Goal: Task Accomplishment & Management: Complete application form

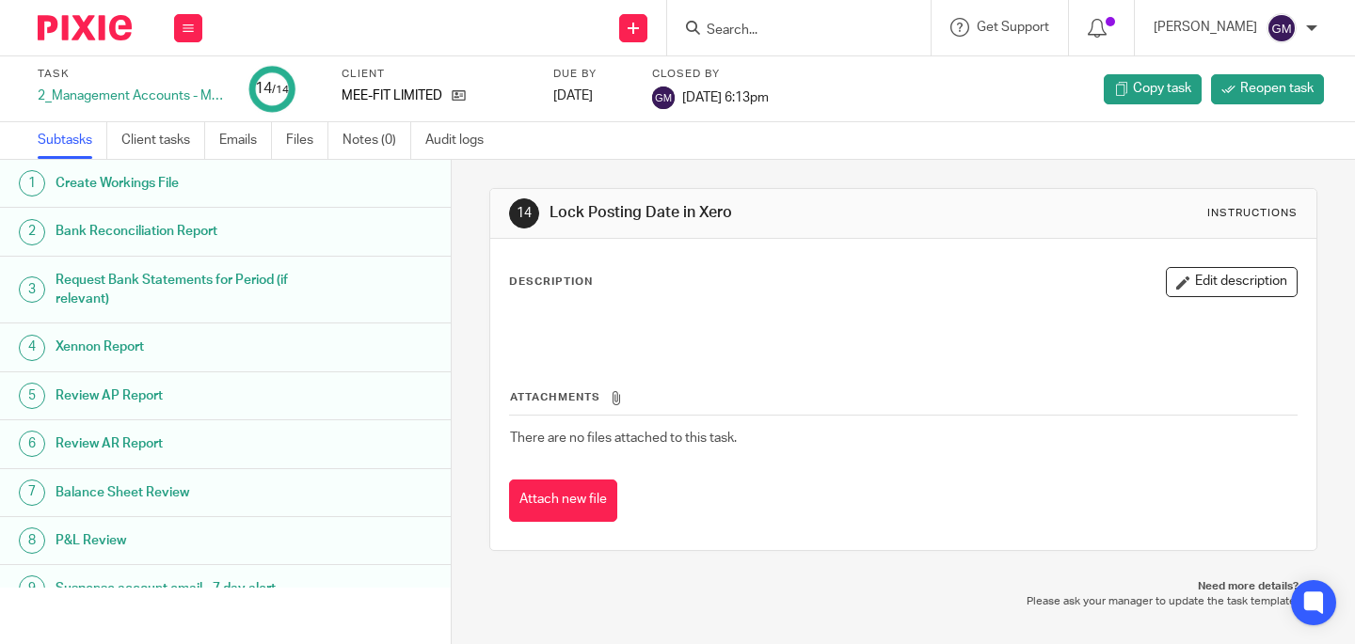
click at [753, 37] on input "Search" at bounding box center [789, 31] width 169 height 17
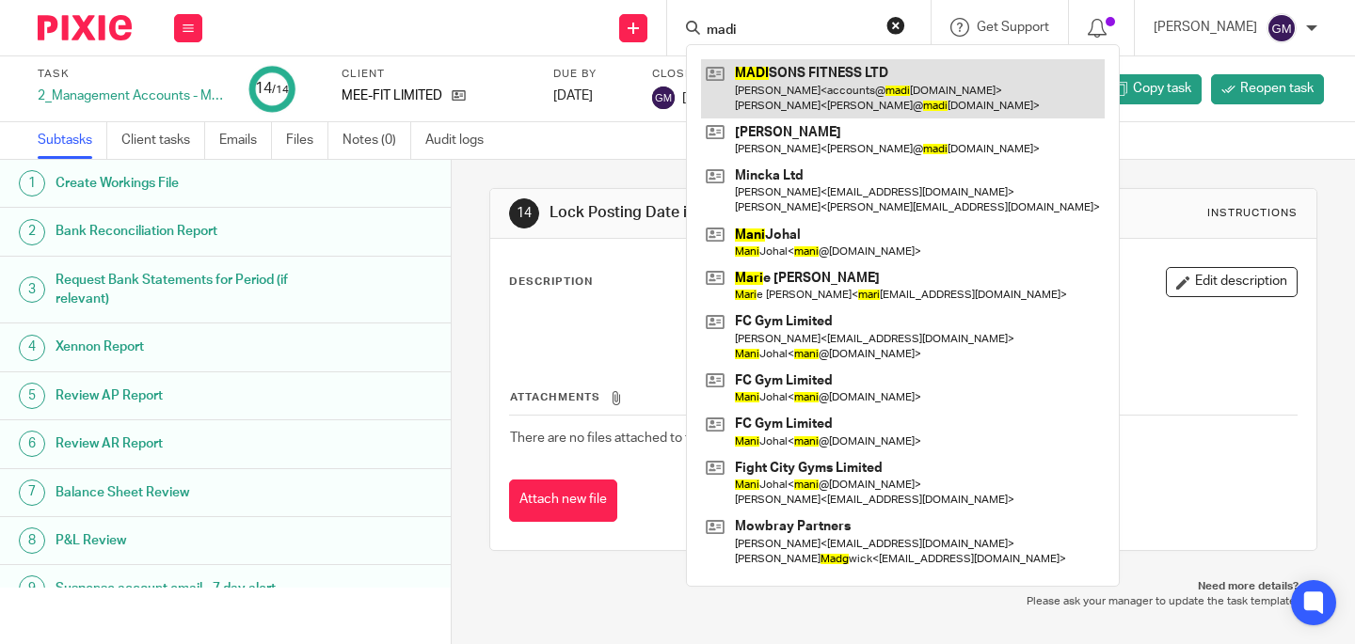
type input "madi"
click at [800, 86] on link at bounding box center [903, 88] width 404 height 58
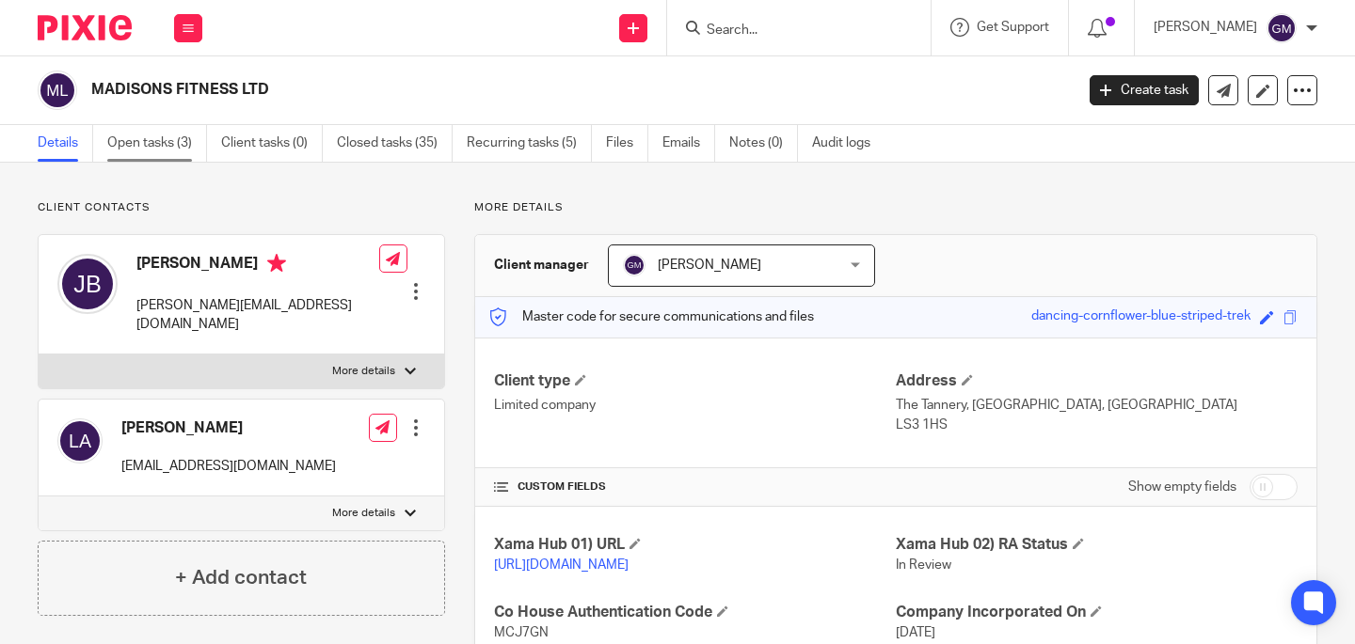
click at [187, 136] on link "Open tasks (3)" at bounding box center [157, 143] width 100 height 37
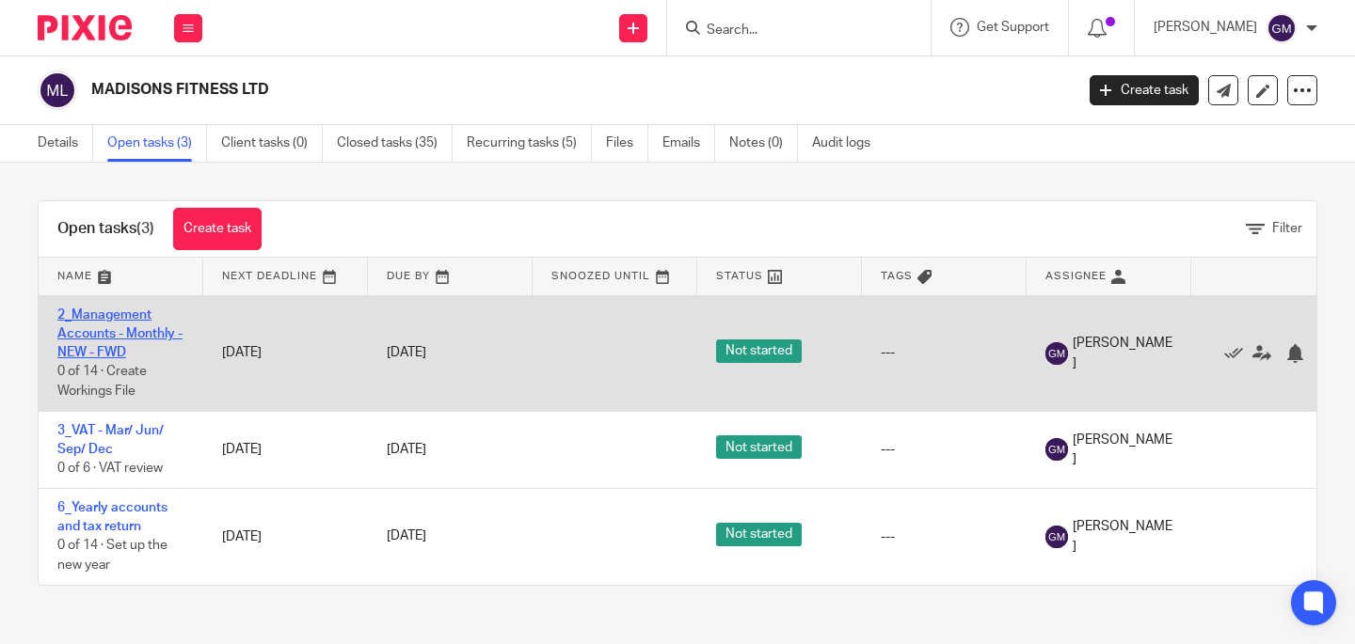
click at [112, 337] on link "2_Management Accounts - Monthly - NEW - FWD" at bounding box center [119, 335] width 125 height 52
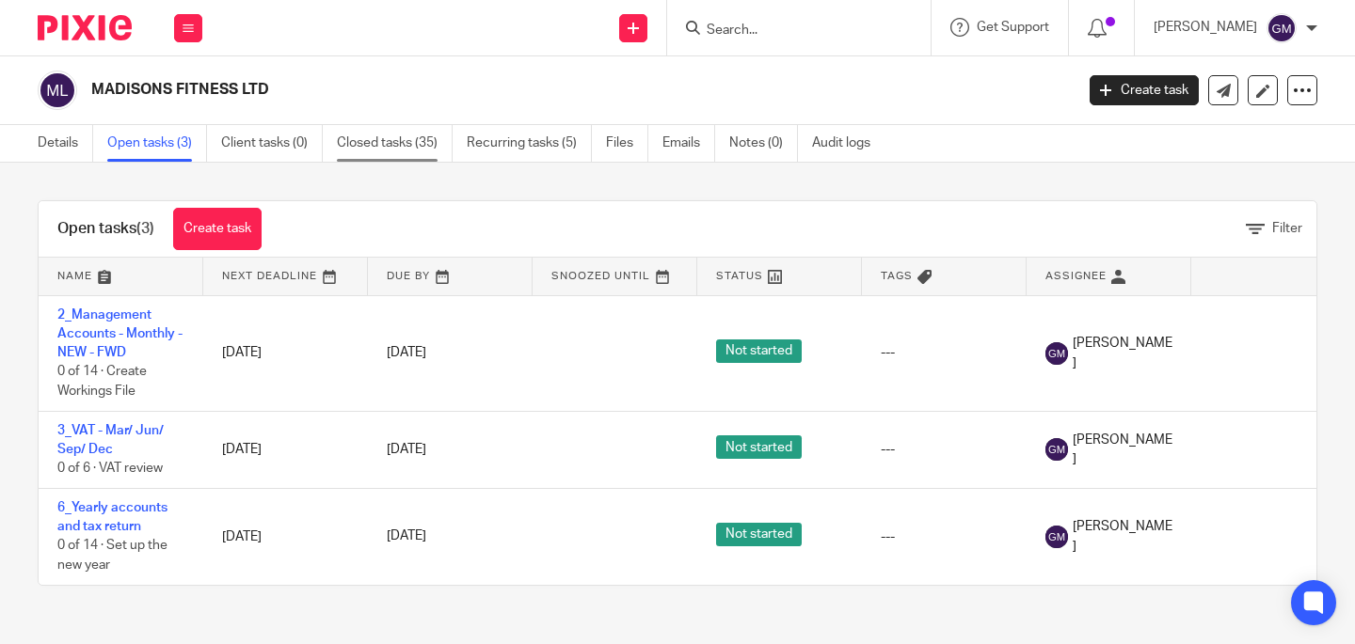
click at [392, 134] on link "Closed tasks (35)" at bounding box center [395, 143] width 116 height 37
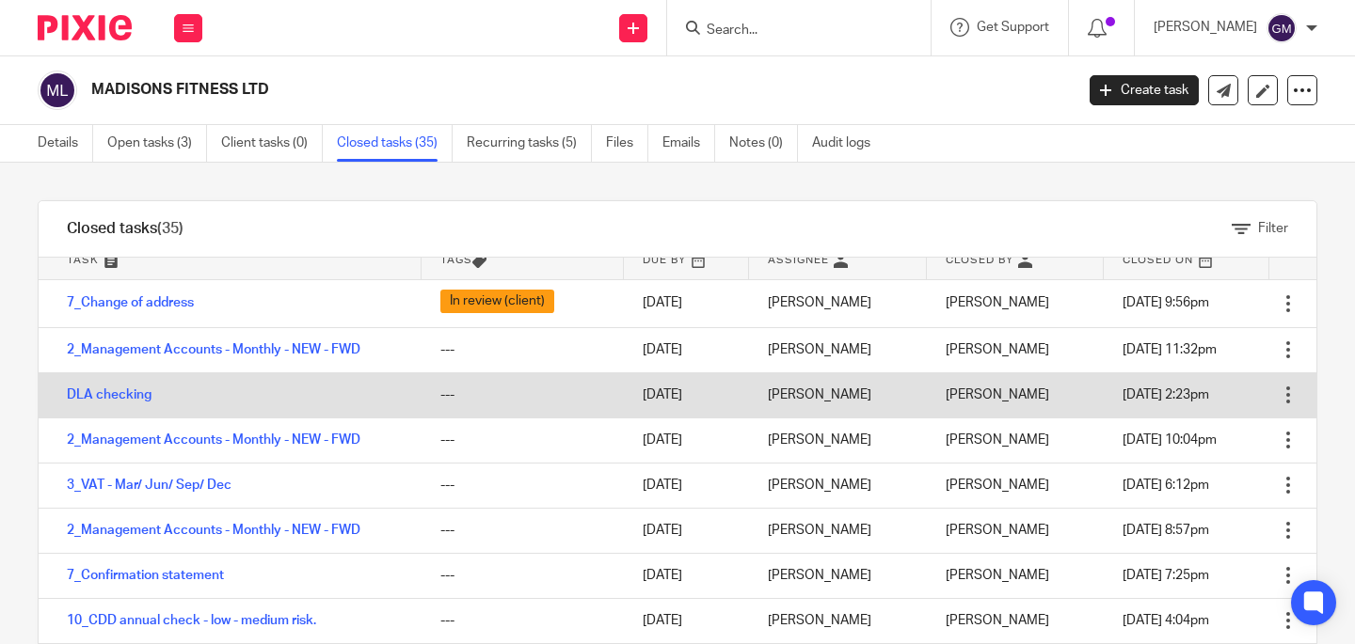
scroll to position [35, 0]
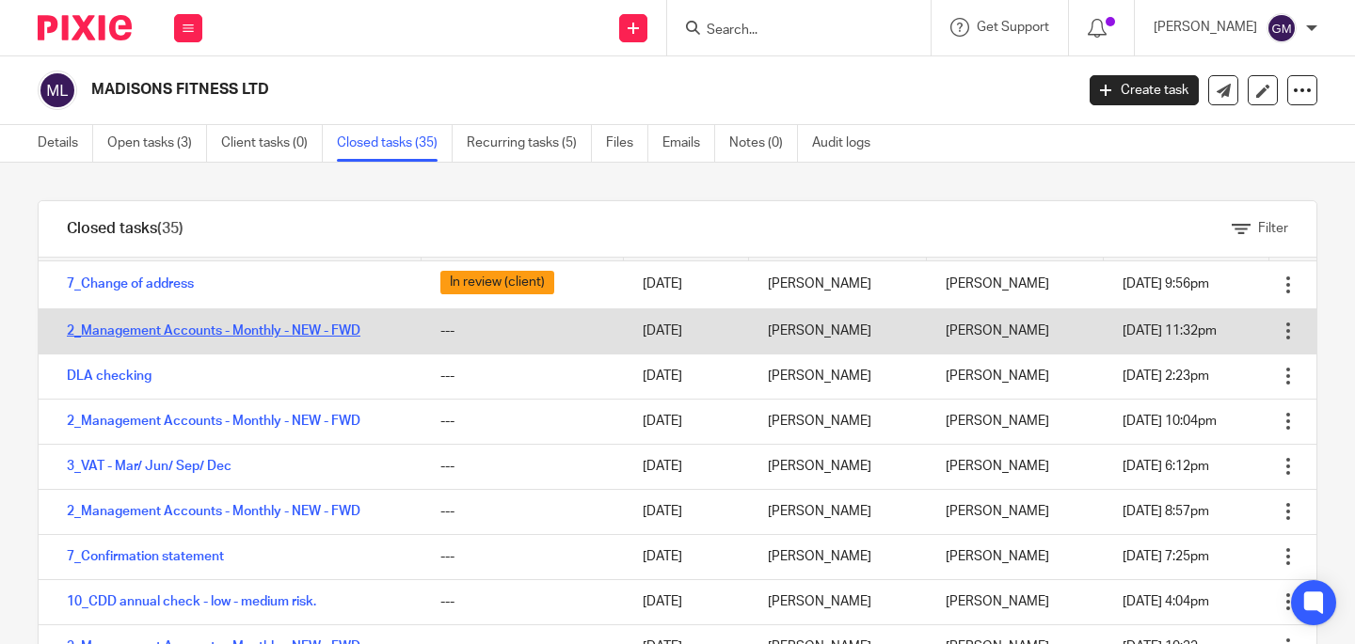
click at [189, 336] on link "2_Management Accounts - Monthly - NEW - FWD" at bounding box center [214, 331] width 294 height 13
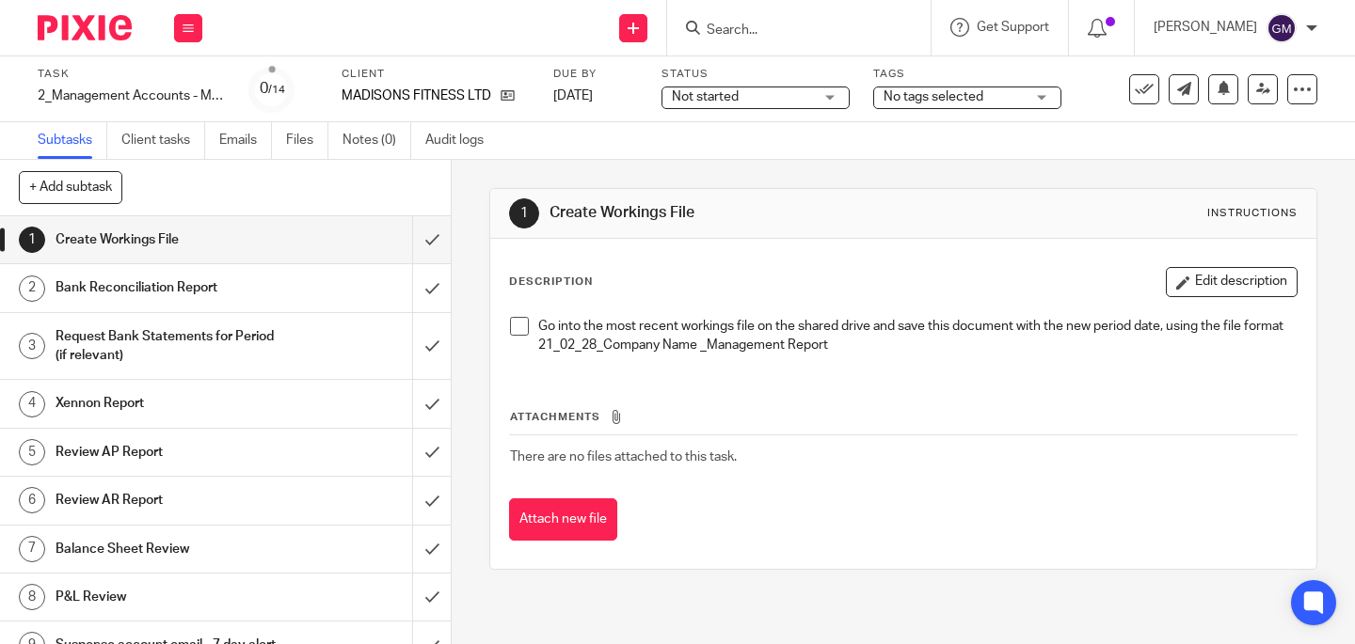
click at [515, 326] on span at bounding box center [519, 326] width 19 height 19
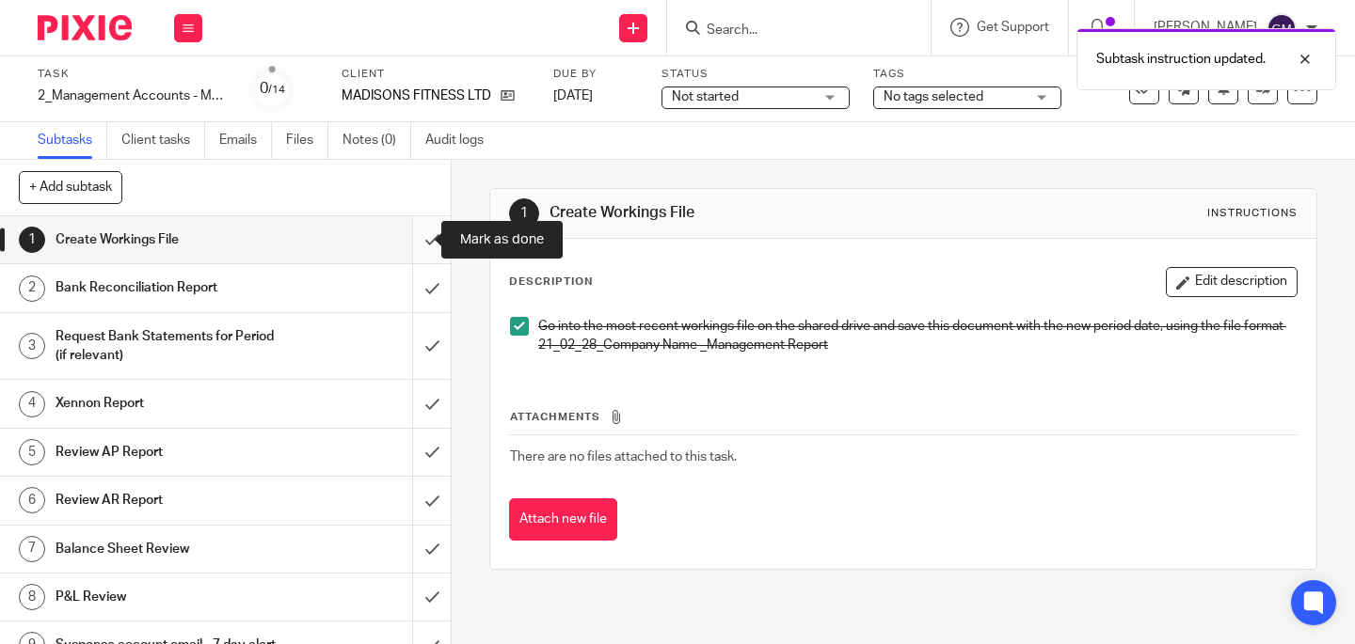
click at [416, 251] on input "submit" at bounding box center [225, 239] width 451 height 47
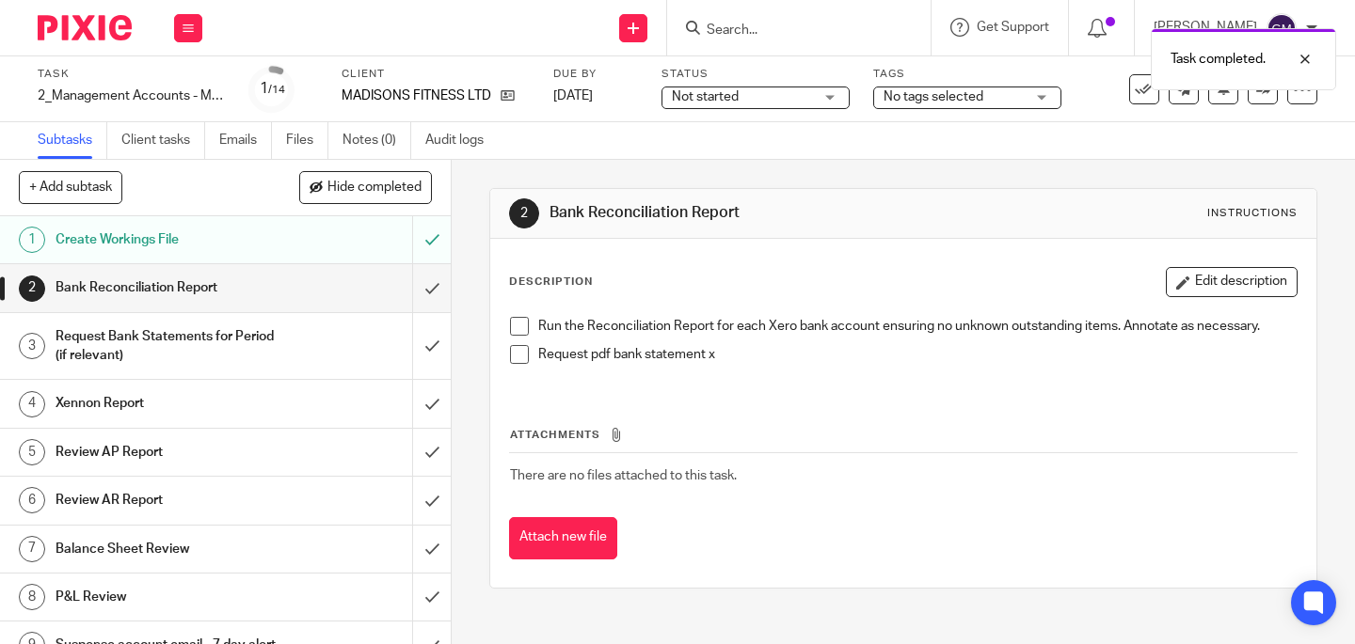
click at [513, 317] on span at bounding box center [519, 326] width 19 height 19
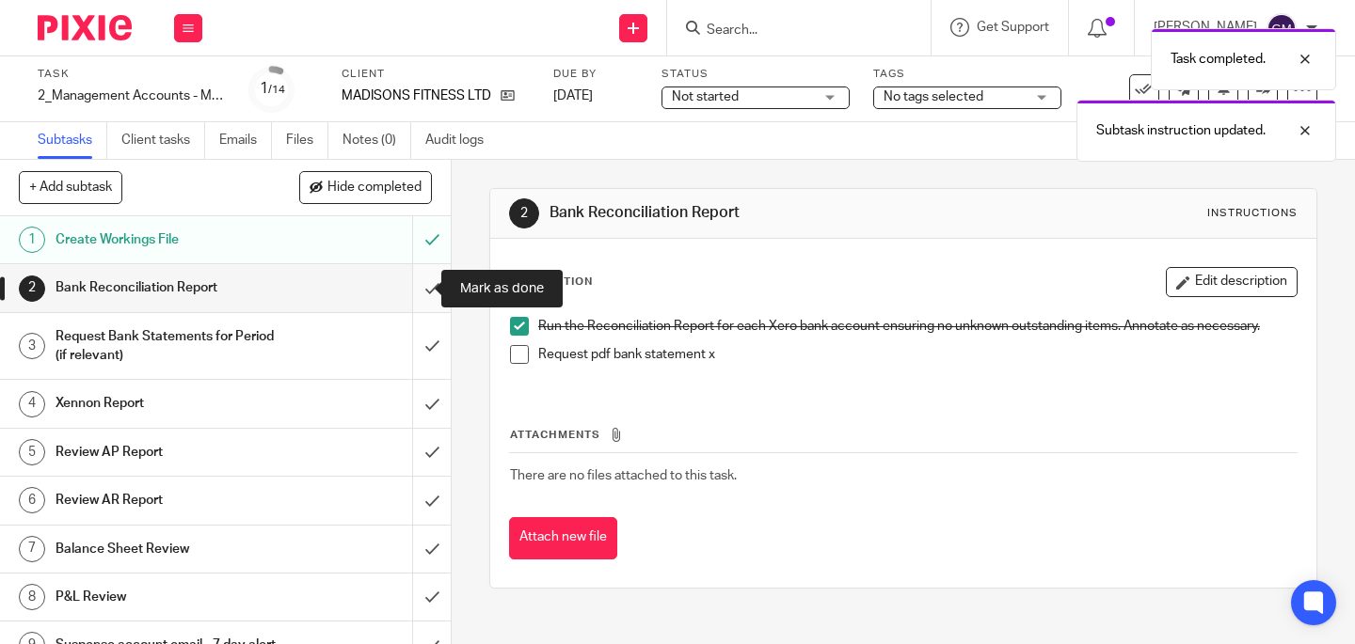
click at [409, 294] on input "submit" at bounding box center [225, 287] width 451 height 47
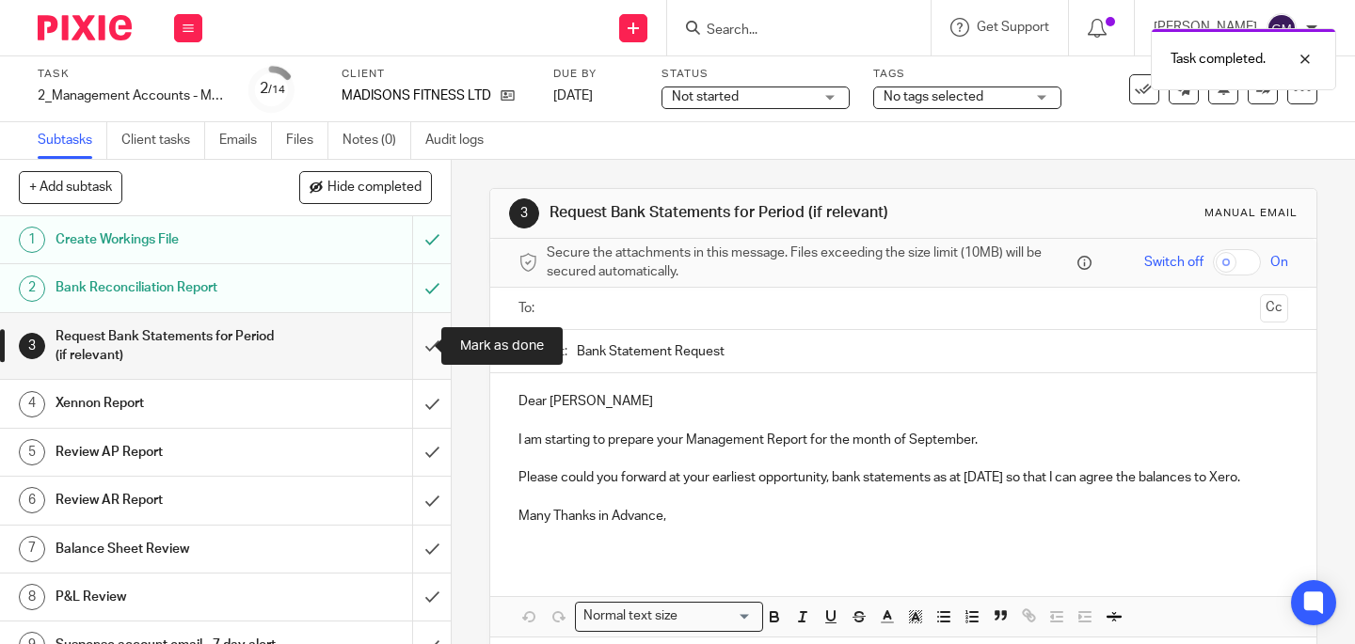
click at [422, 356] on input "submit" at bounding box center [225, 346] width 451 height 67
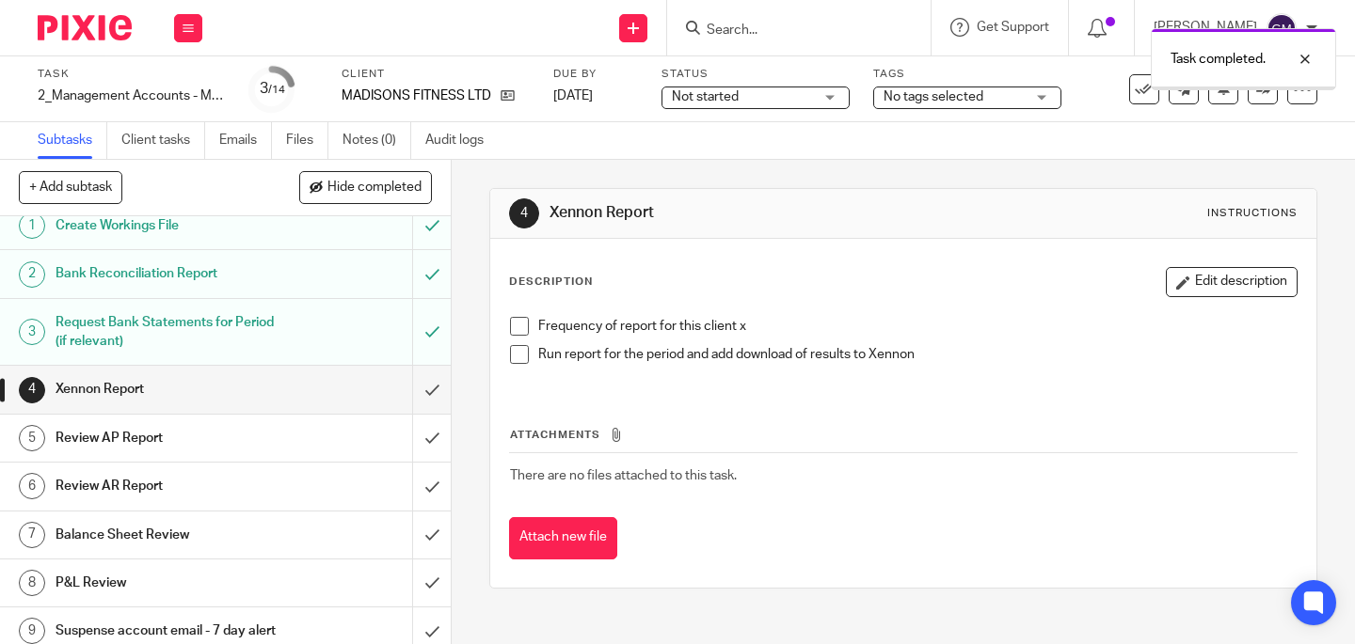
scroll to position [34, 0]
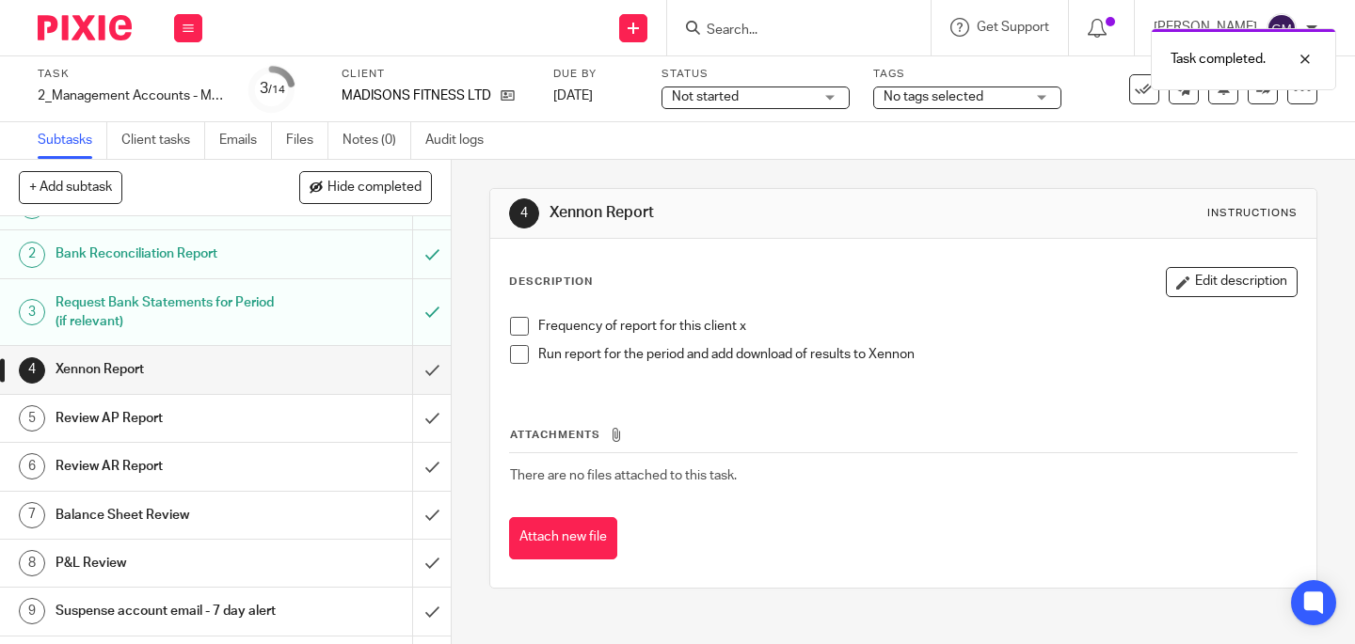
click at [511, 329] on span at bounding box center [519, 326] width 19 height 19
click at [513, 348] on span at bounding box center [519, 354] width 19 height 19
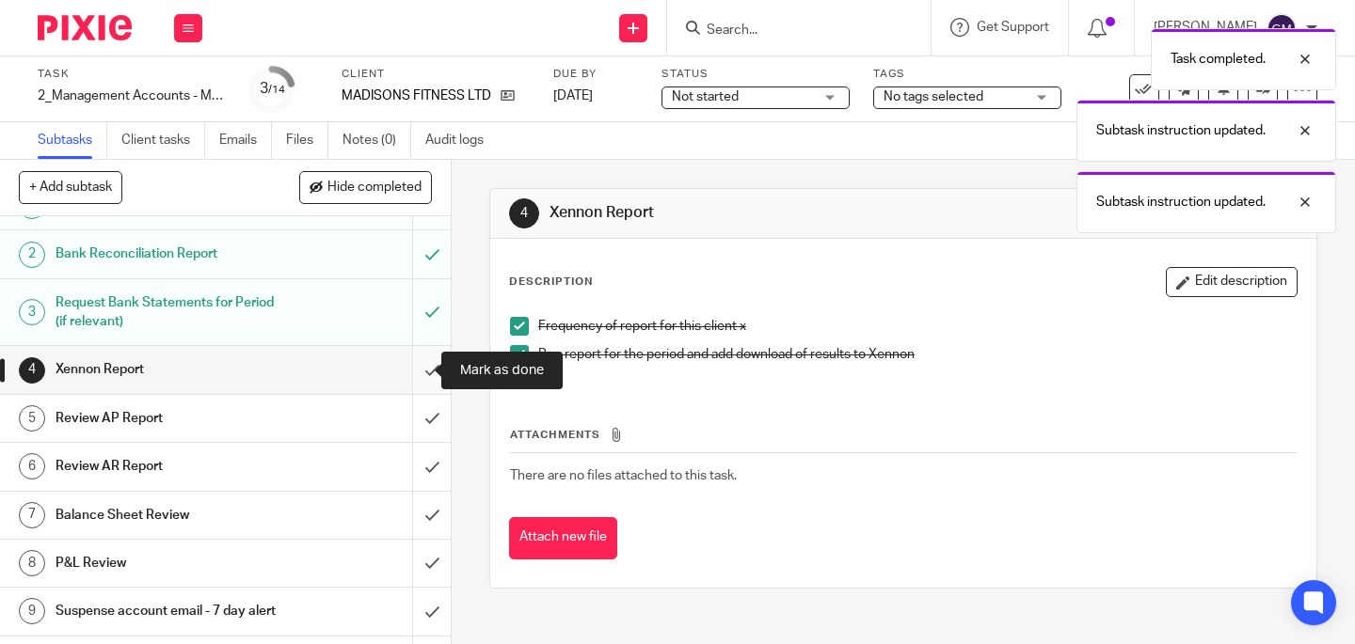
click at [418, 377] on input "submit" at bounding box center [225, 369] width 451 height 47
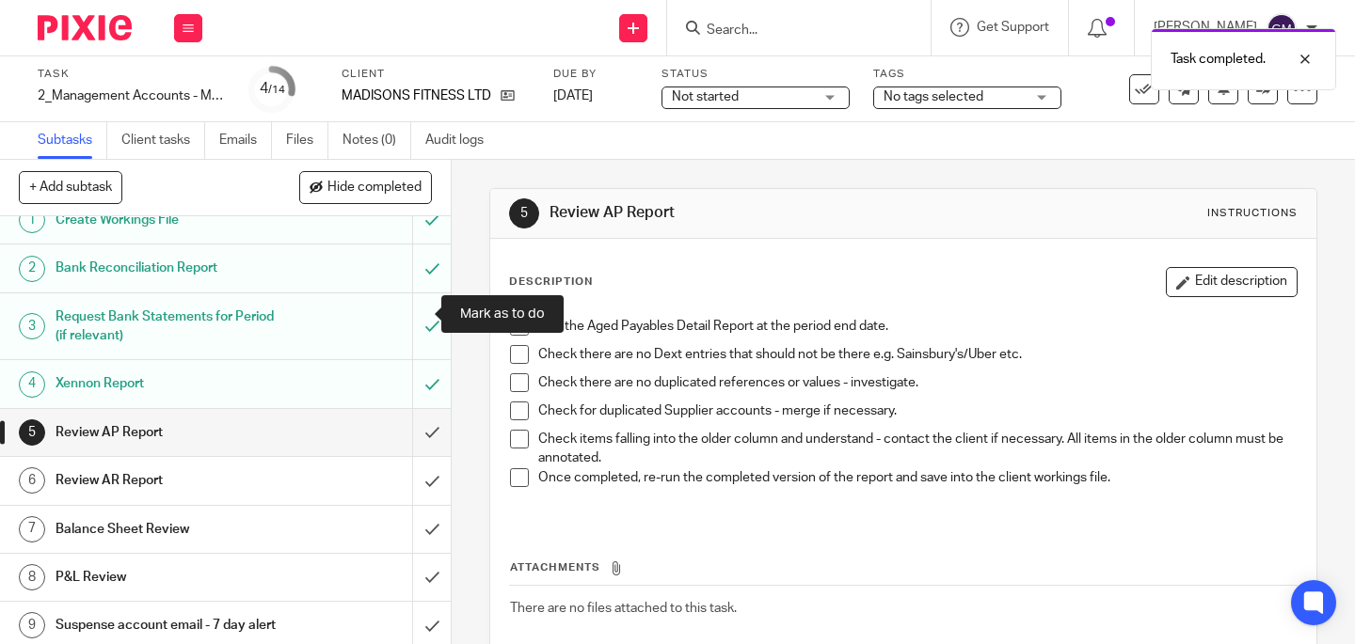
scroll to position [35, 0]
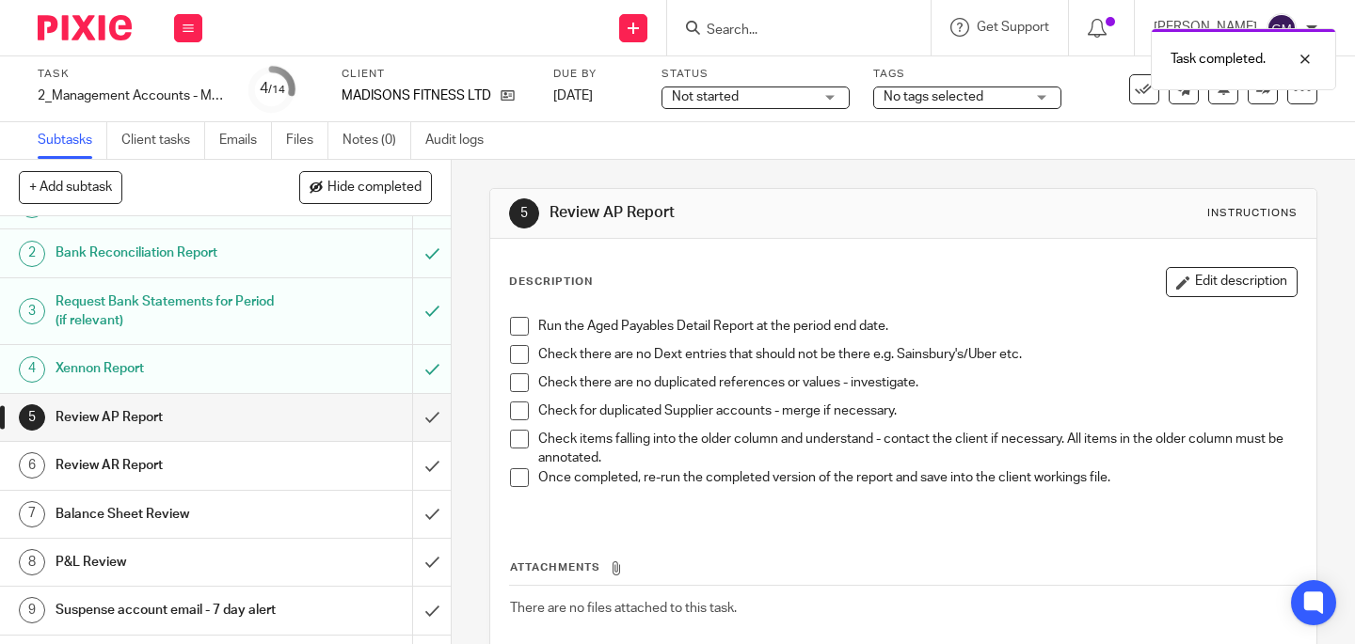
click at [515, 326] on span at bounding box center [519, 326] width 19 height 19
click at [512, 351] on span at bounding box center [519, 354] width 19 height 19
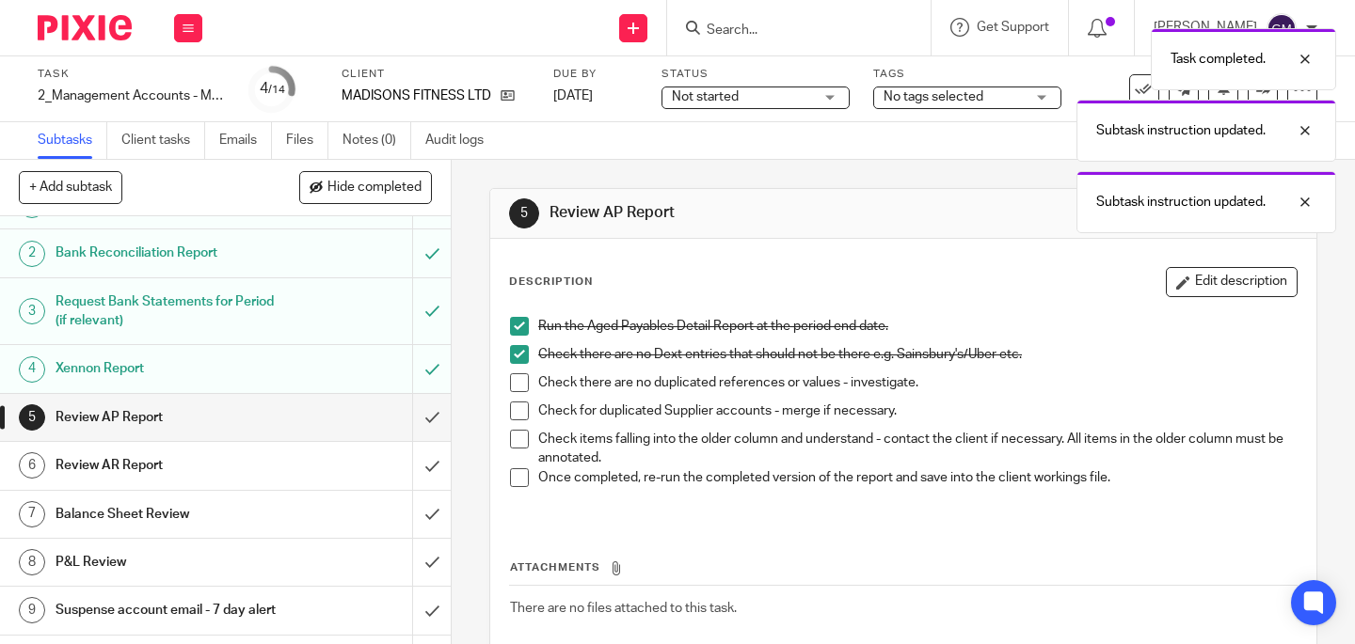
click at [517, 387] on span at bounding box center [519, 383] width 19 height 19
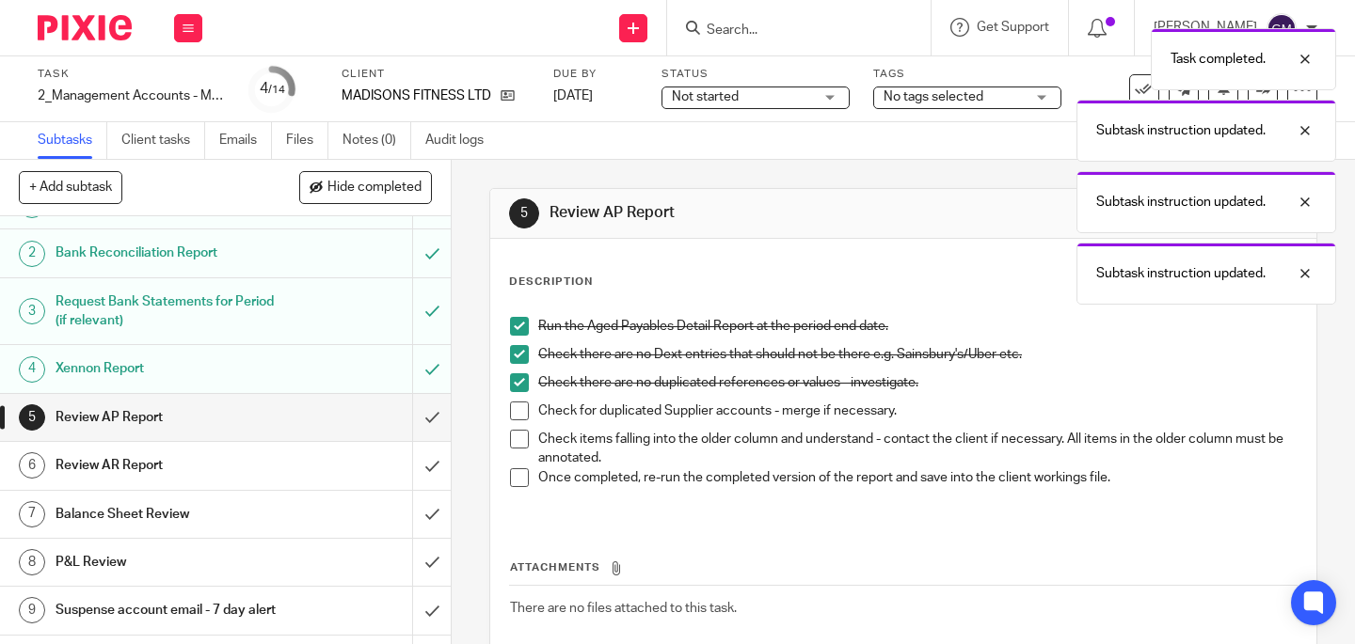
drag, startPoint x: 514, startPoint y: 412, endPoint x: 506, endPoint y: 446, distance: 34.7
click at [514, 412] on span at bounding box center [519, 411] width 19 height 19
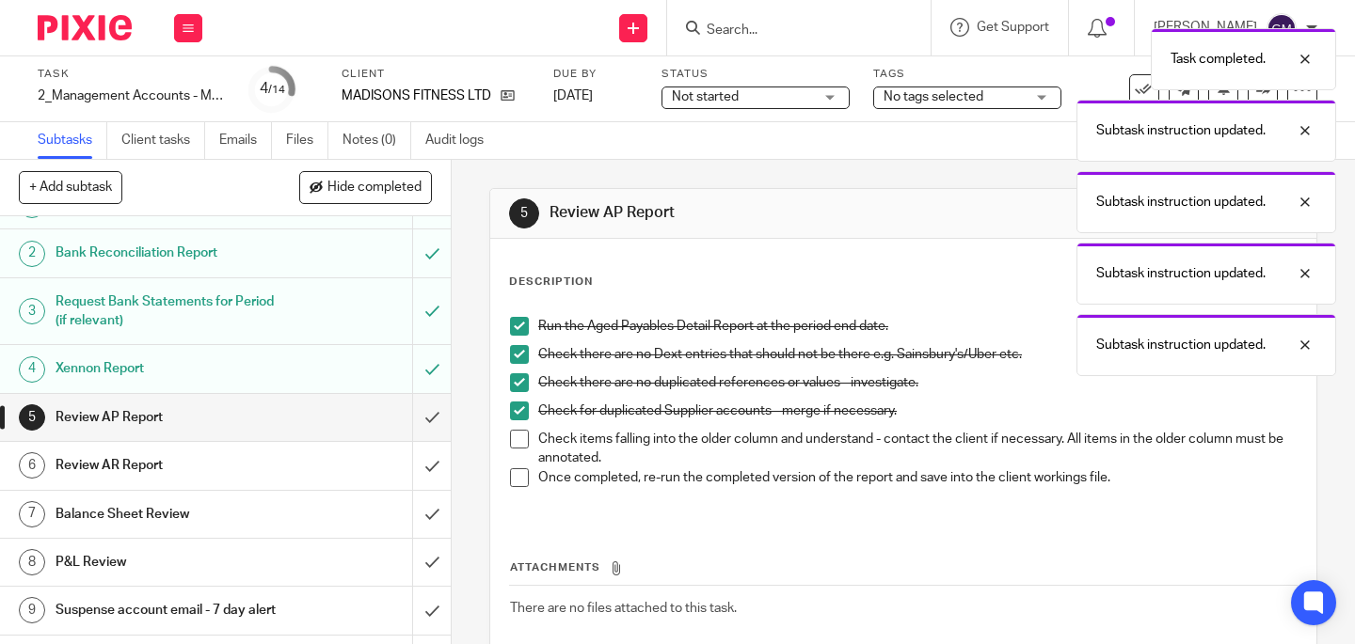
drag, startPoint x: 512, startPoint y: 437, endPoint x: 510, endPoint y: 462, distance: 25.5
click at [512, 437] on span at bounding box center [519, 439] width 19 height 19
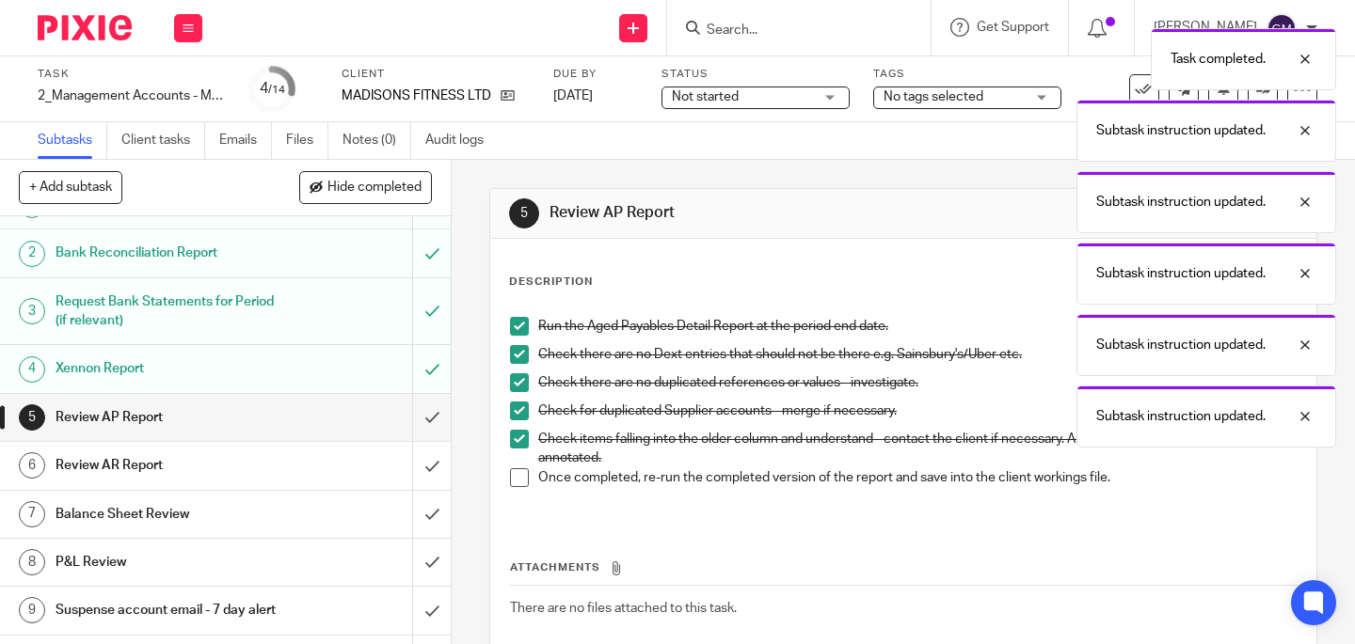
click at [512, 472] on span at bounding box center [519, 478] width 19 height 19
click at [412, 421] on input "submit" at bounding box center [225, 417] width 451 height 47
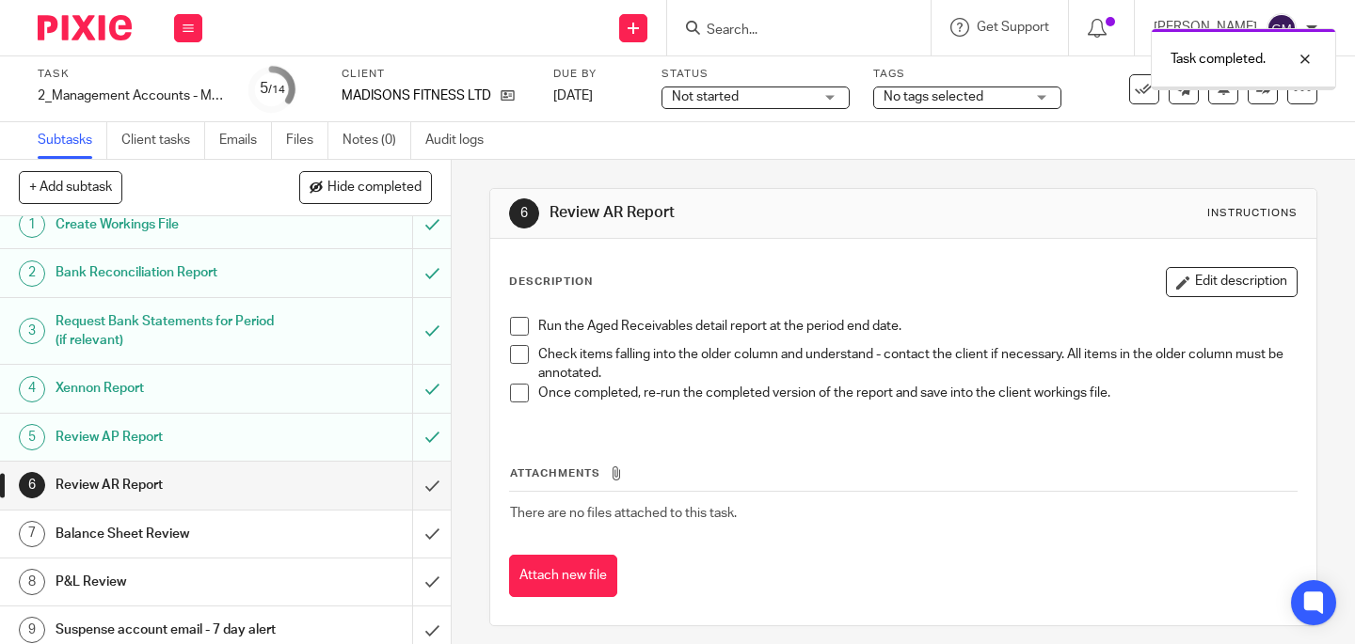
scroll to position [35, 0]
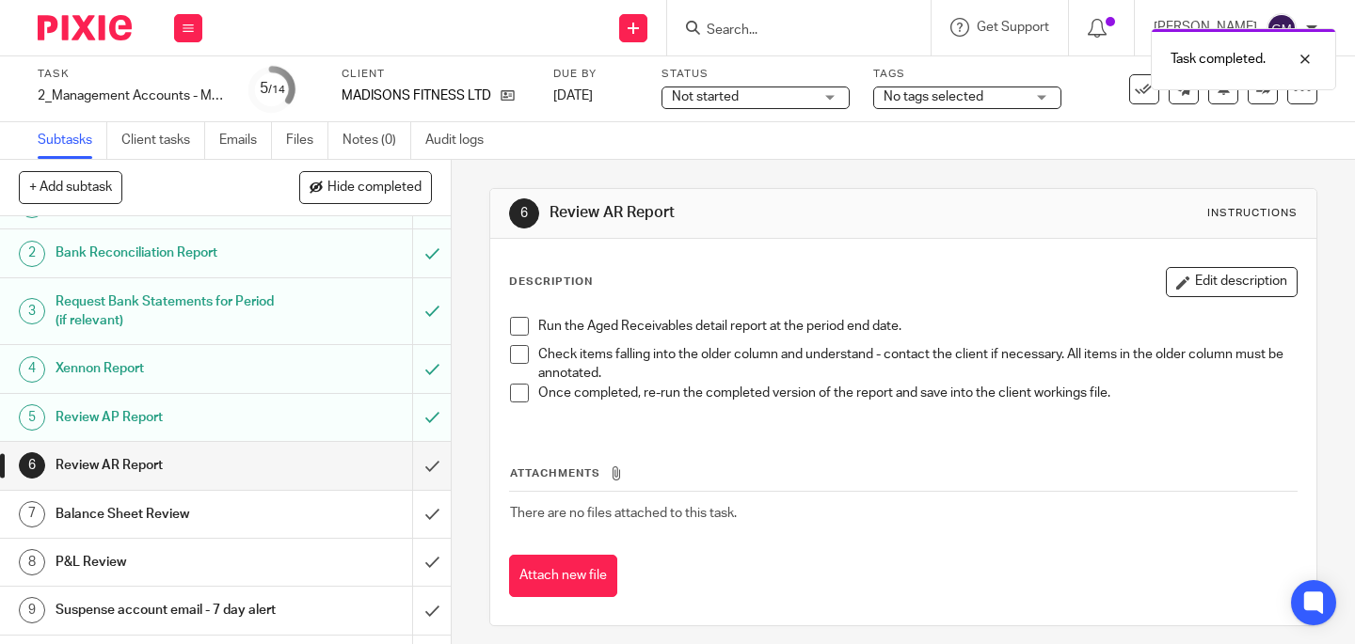
click at [510, 326] on span at bounding box center [519, 326] width 19 height 19
click at [518, 354] on span at bounding box center [519, 354] width 19 height 19
click at [513, 388] on span at bounding box center [519, 393] width 19 height 19
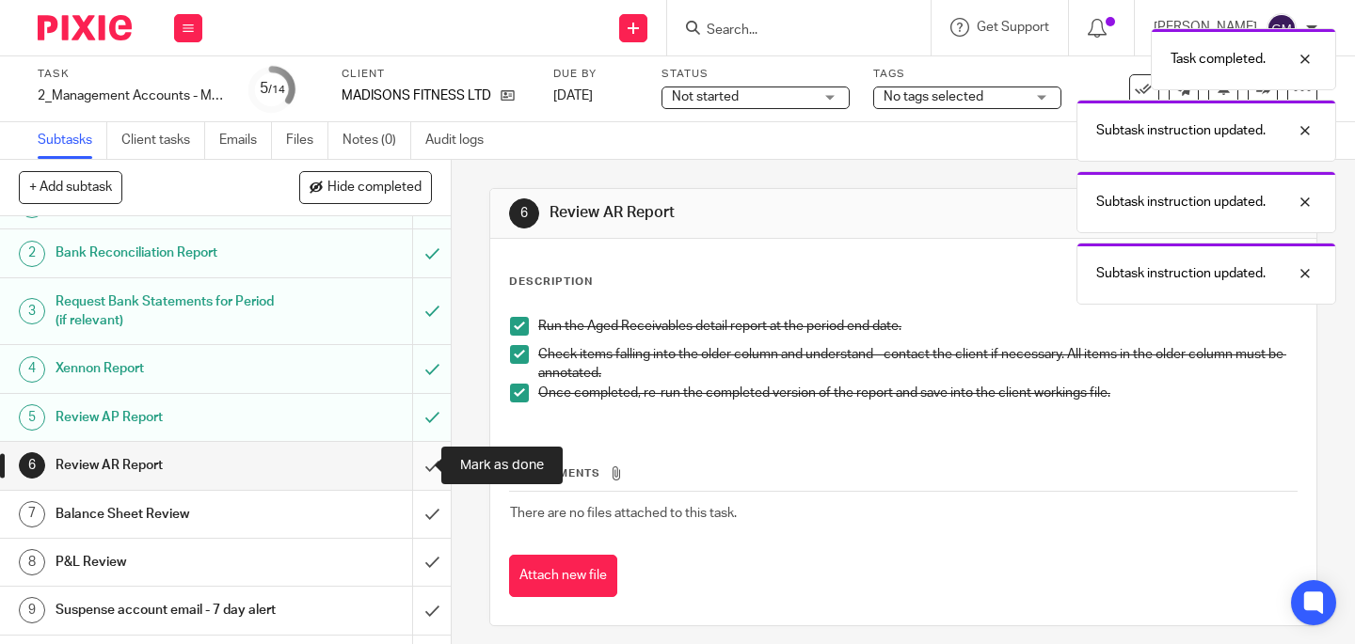
click at [417, 452] on input "submit" at bounding box center [225, 465] width 451 height 47
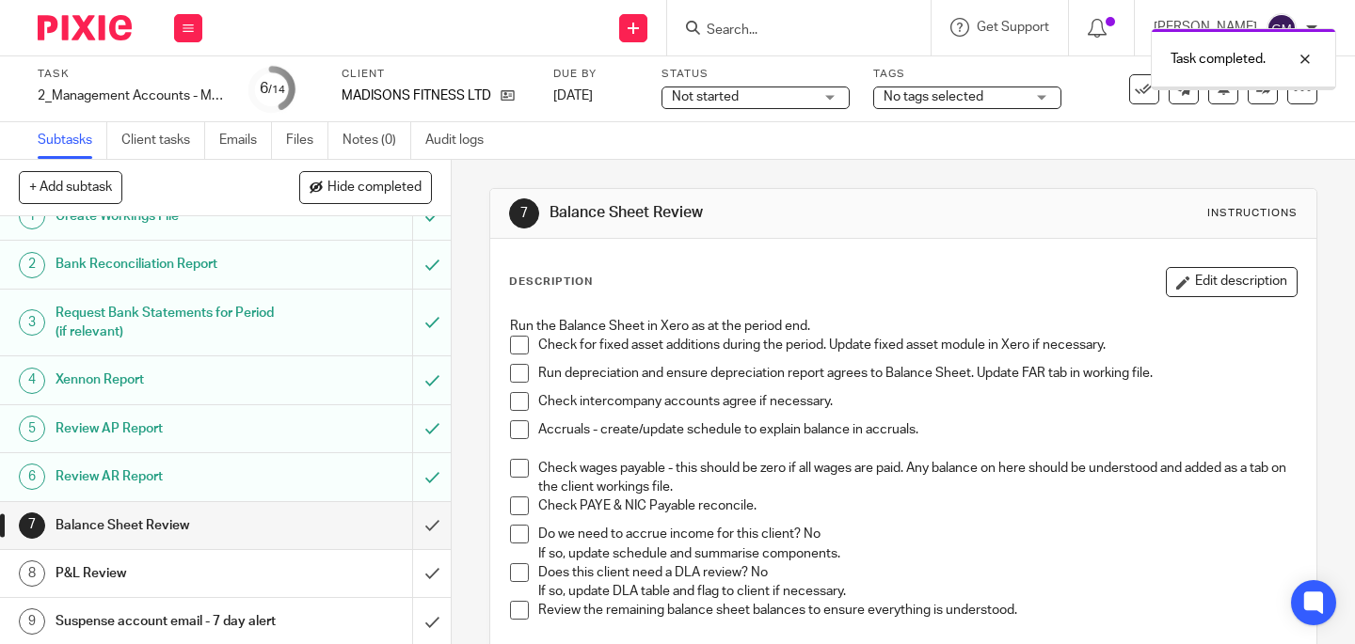
scroll to position [127, 0]
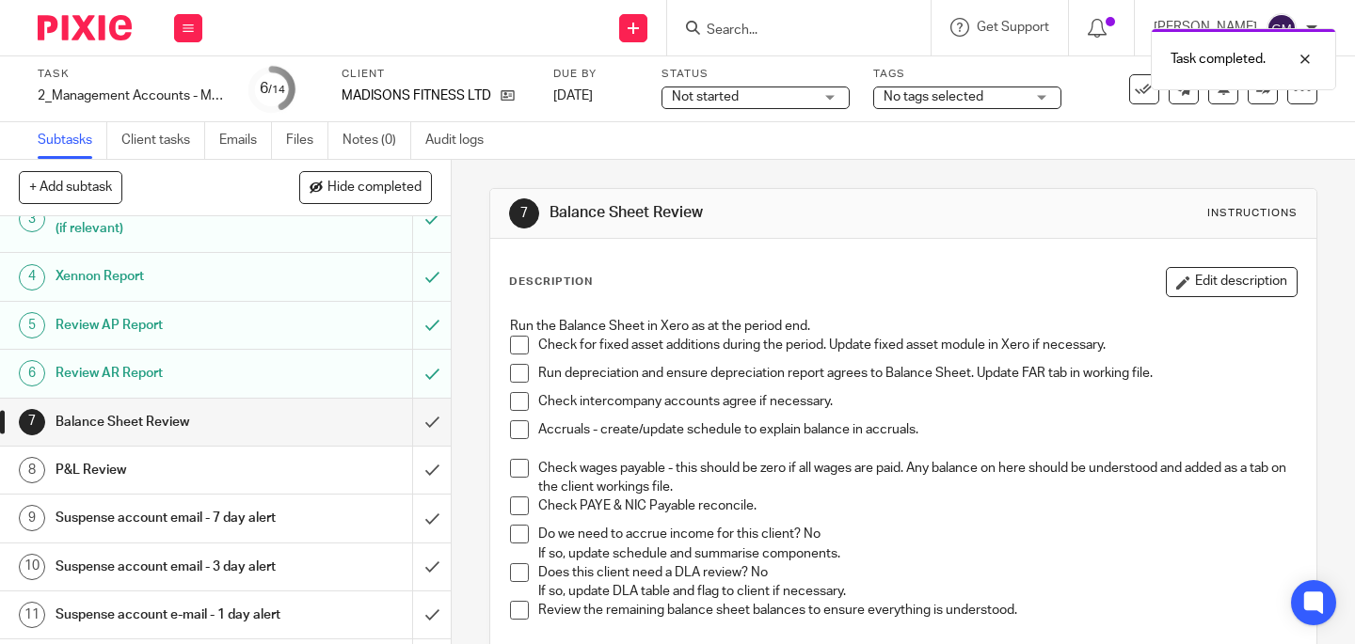
click at [517, 342] on span at bounding box center [519, 345] width 19 height 19
drag, startPoint x: 511, startPoint y: 367, endPoint x: 511, endPoint y: 386, distance: 18.8
click at [511, 367] on span at bounding box center [519, 373] width 19 height 19
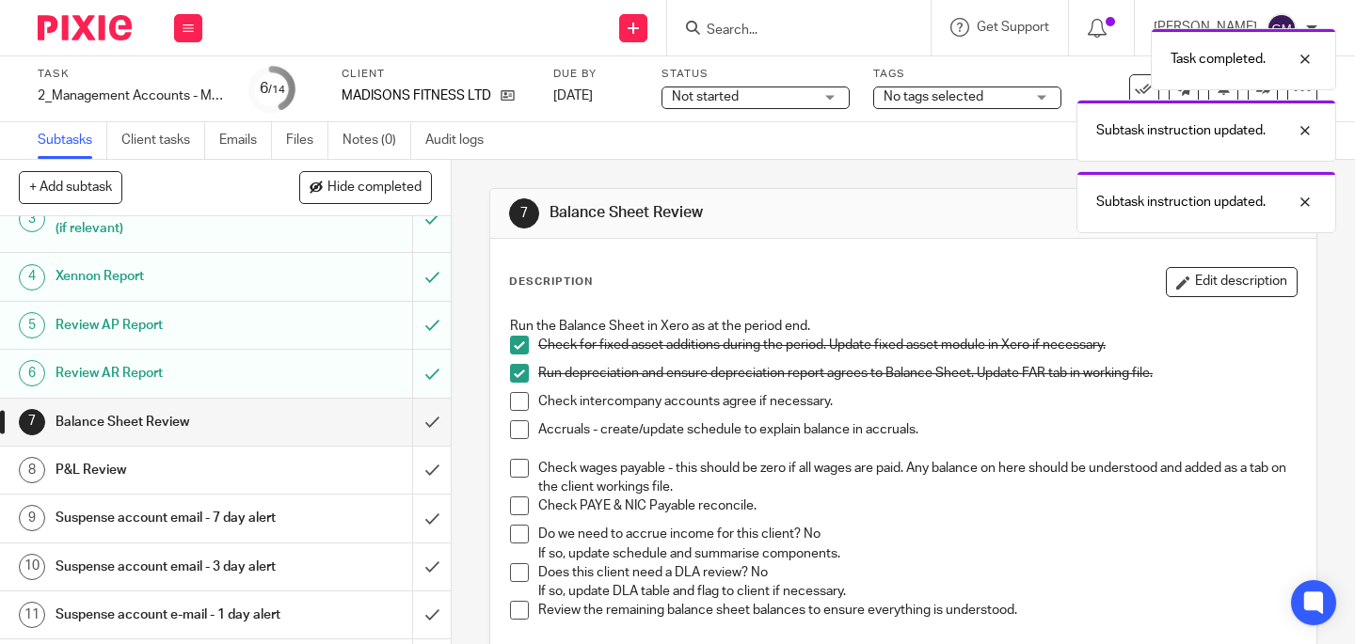
click at [511, 401] on span at bounding box center [519, 401] width 19 height 19
click at [510, 433] on span at bounding box center [519, 430] width 19 height 19
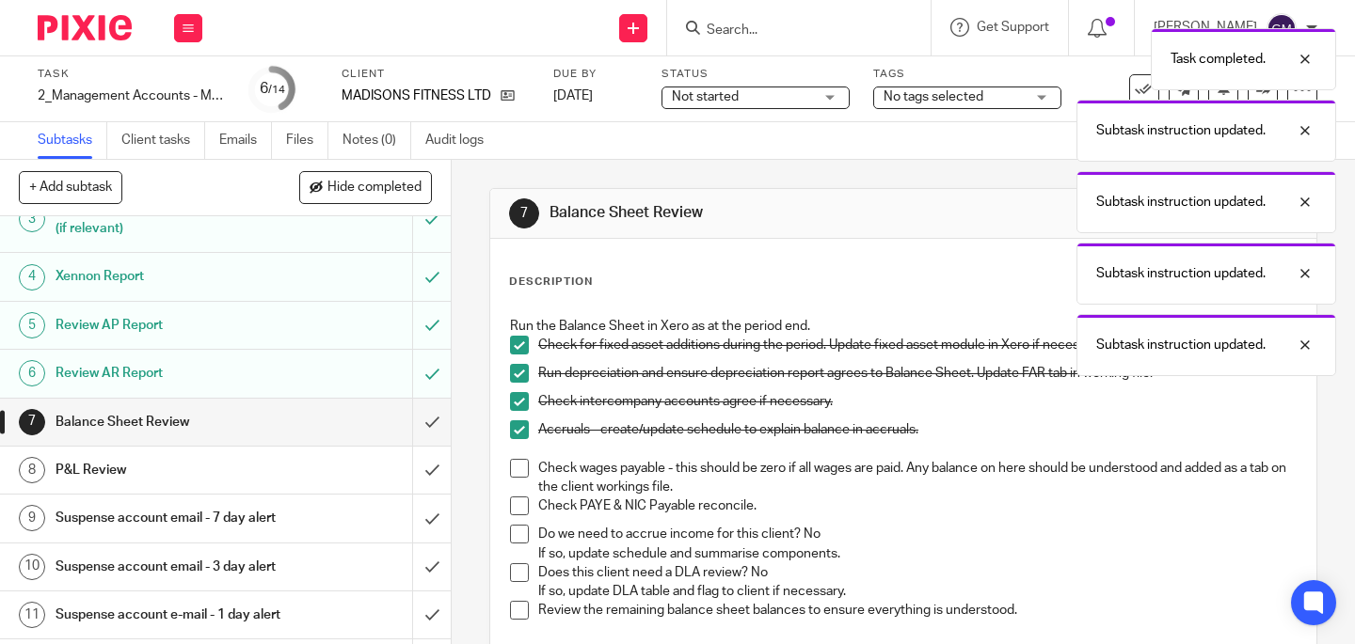
click at [512, 472] on span at bounding box center [519, 468] width 19 height 19
click at [511, 494] on li "Check wages payable - this should be zero if all wages are paid. Any balance on…" at bounding box center [903, 478] width 787 height 39
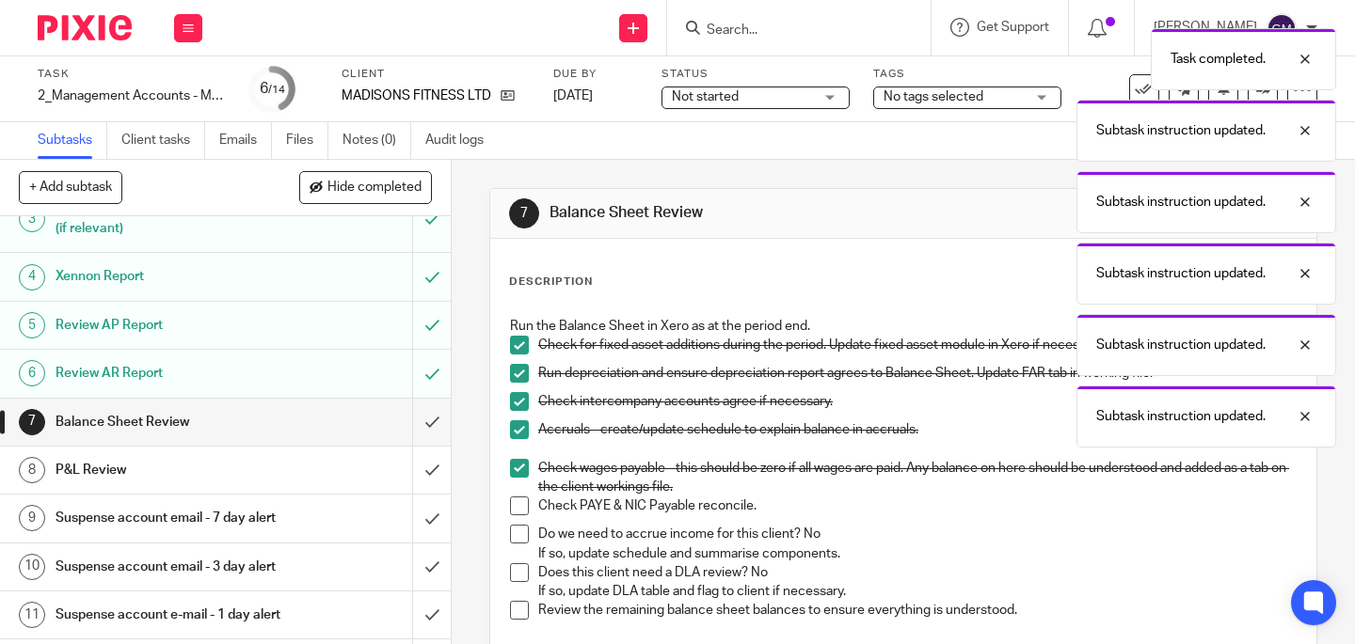
click at [512, 502] on span at bounding box center [519, 506] width 19 height 19
click at [516, 530] on span at bounding box center [519, 534] width 19 height 19
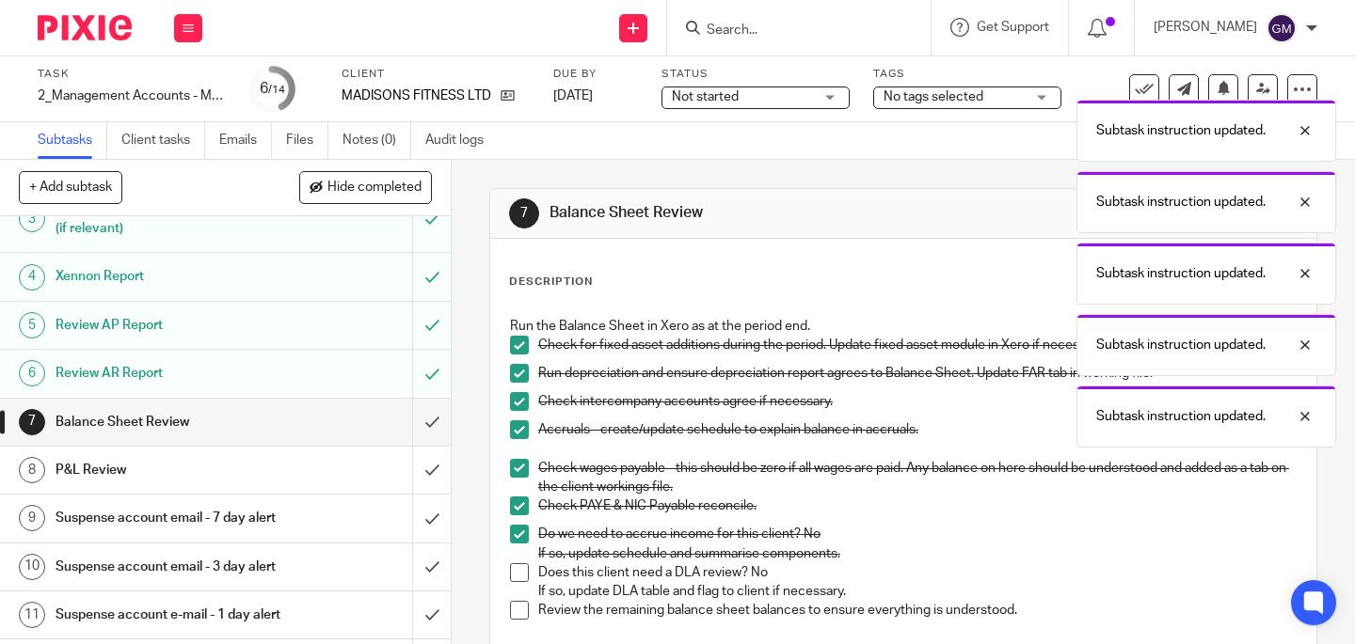
click at [517, 573] on span at bounding box center [519, 573] width 19 height 19
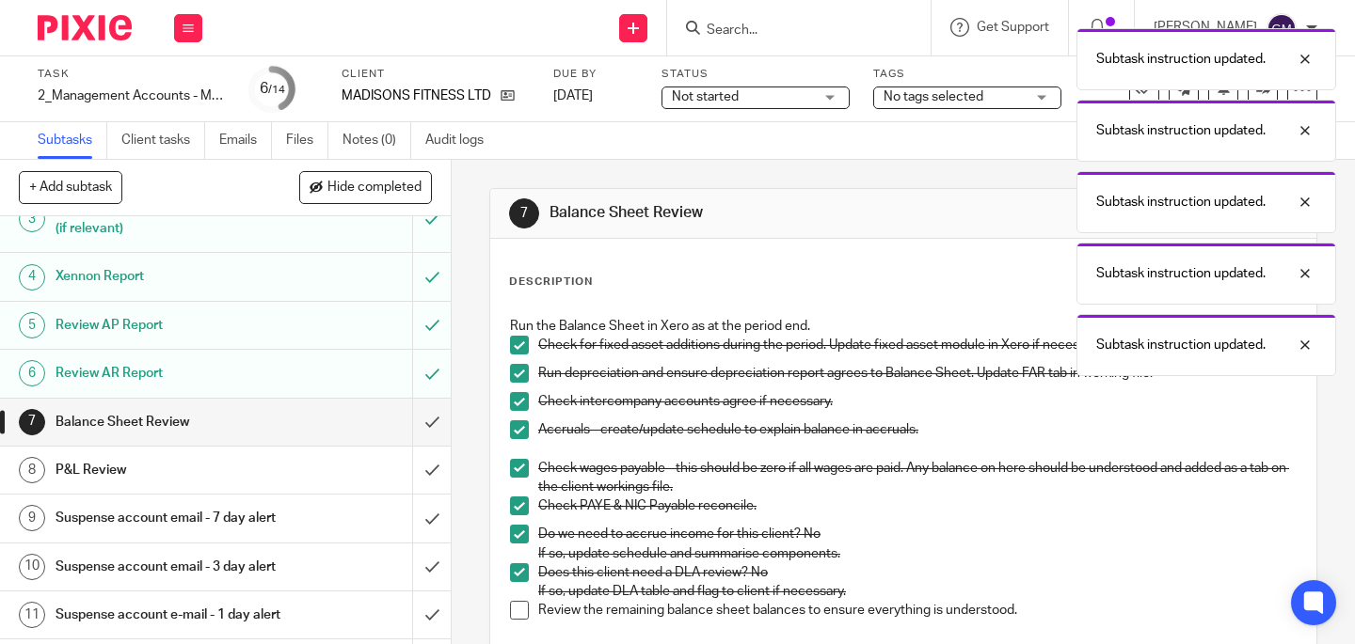
click at [515, 615] on span at bounding box center [519, 610] width 19 height 19
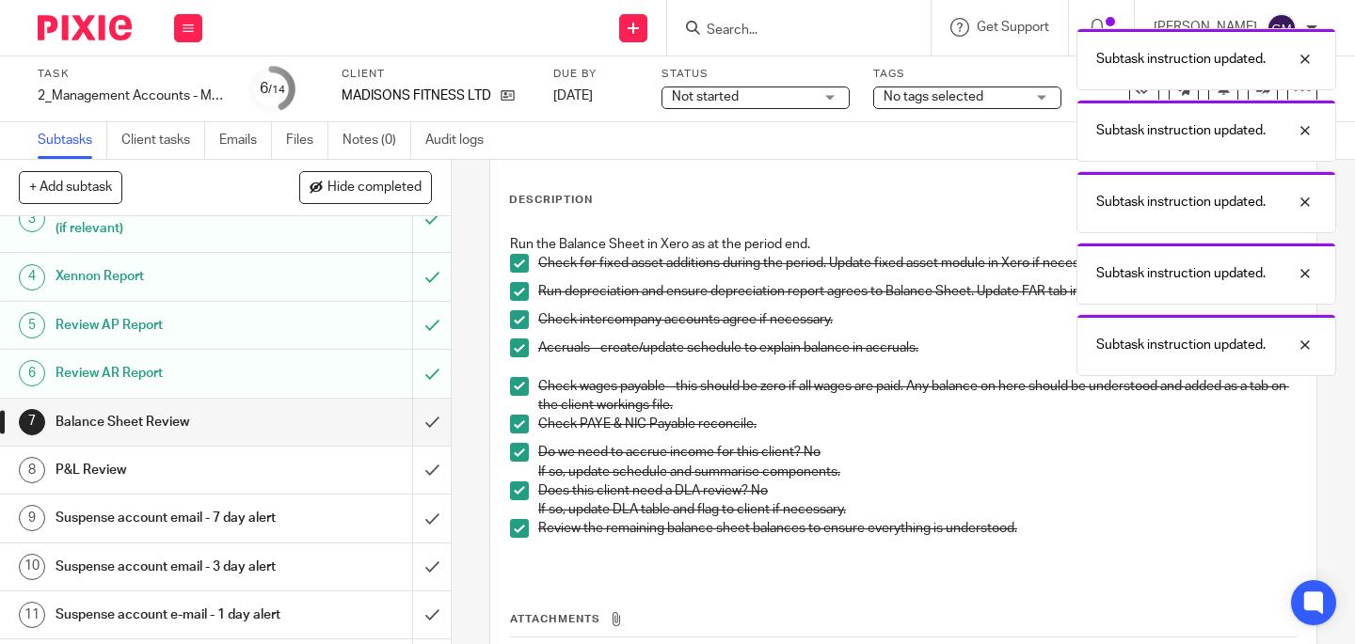
scroll to position [157, 0]
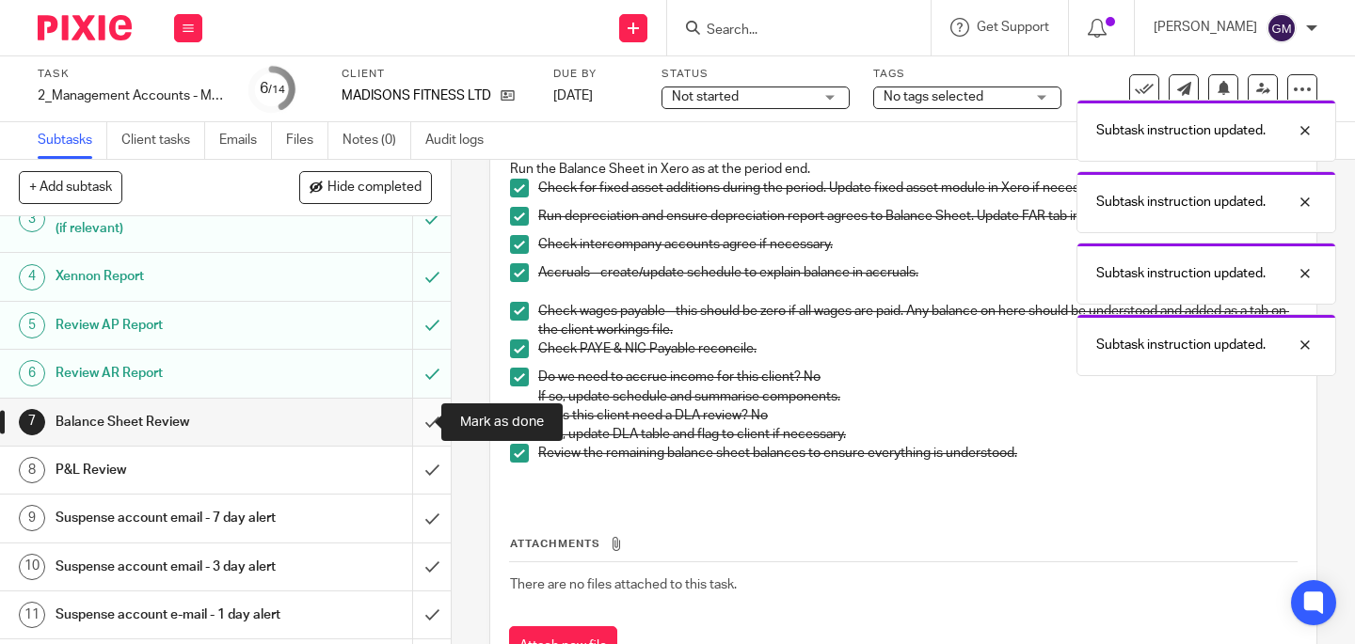
click at [407, 425] on input "submit" at bounding box center [225, 422] width 451 height 47
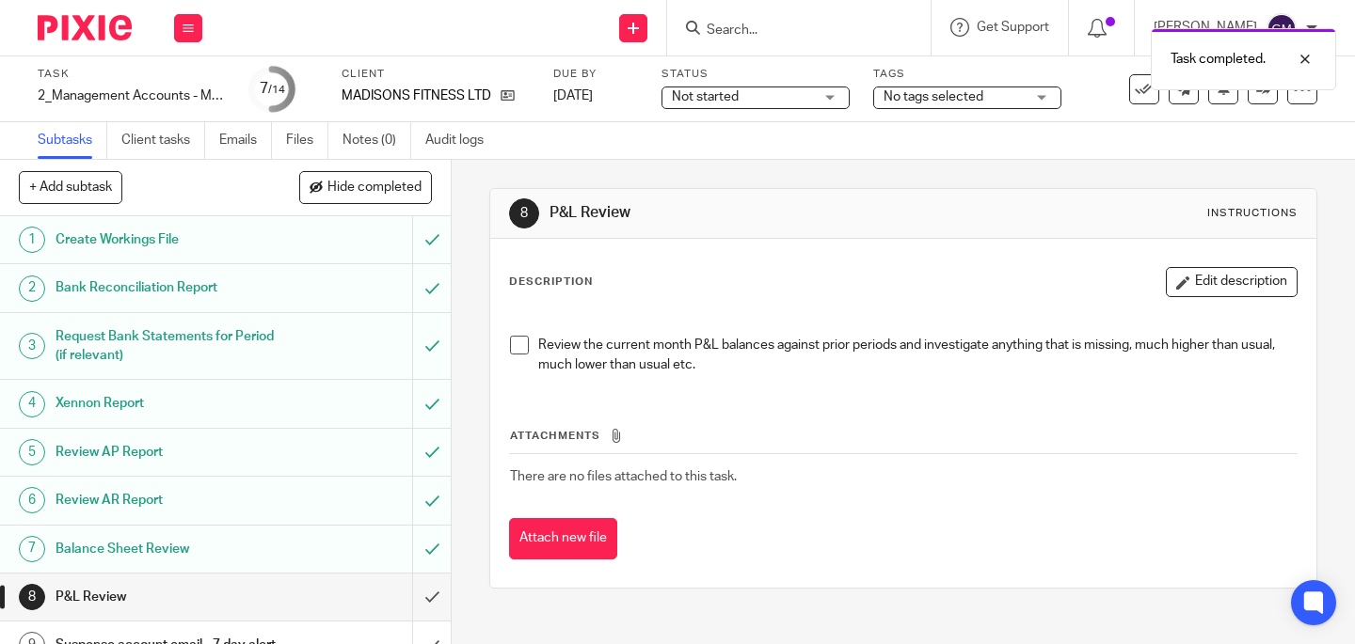
click at [514, 347] on span at bounding box center [519, 345] width 19 height 19
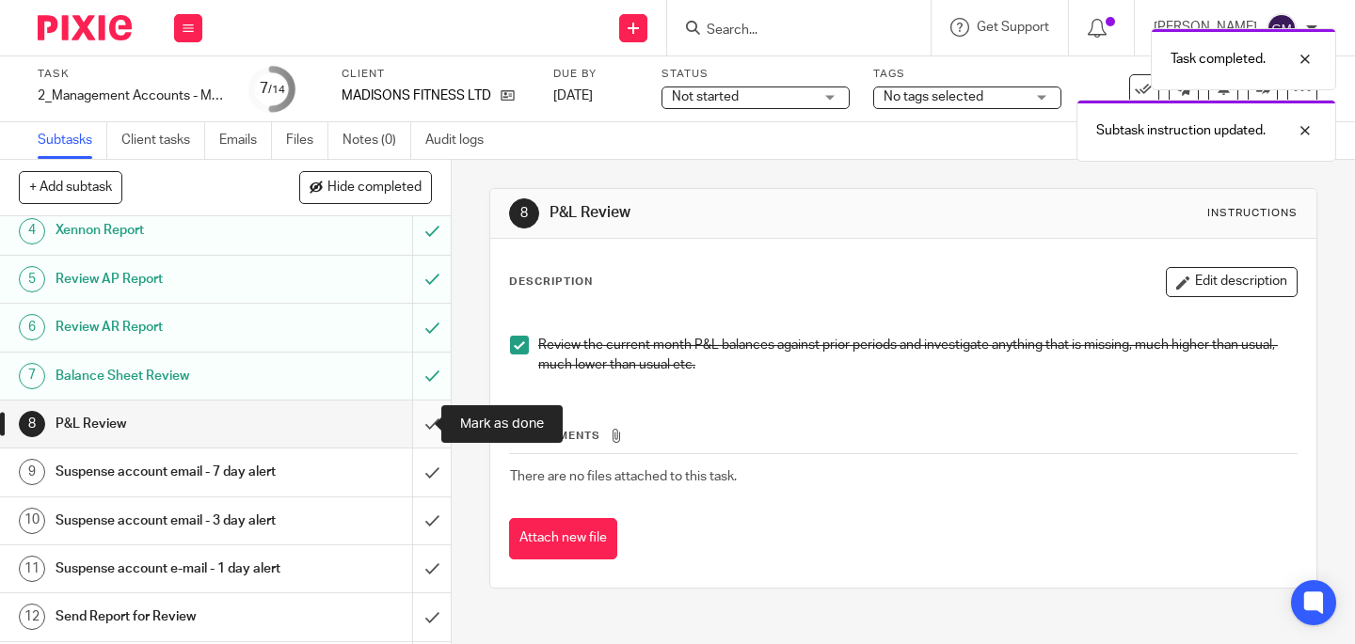
click at [416, 427] on input "submit" at bounding box center [225, 424] width 451 height 47
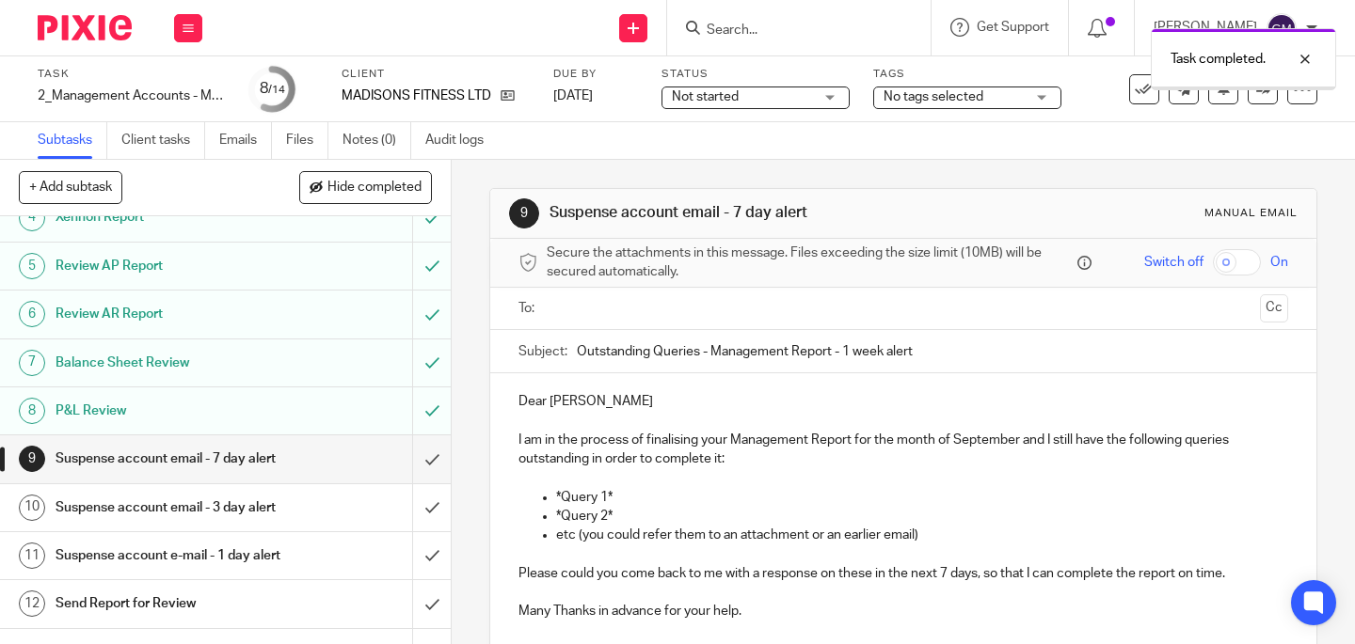
scroll to position [344, 0]
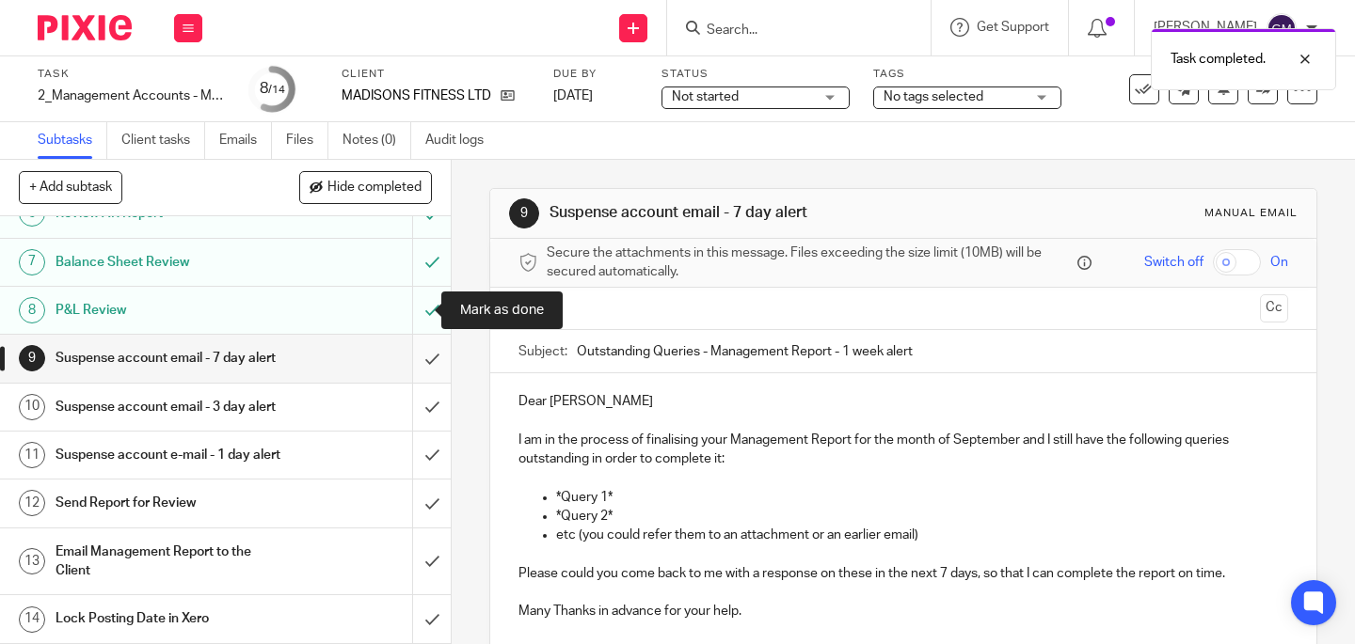
click at [416, 335] on input "submit" at bounding box center [225, 358] width 451 height 47
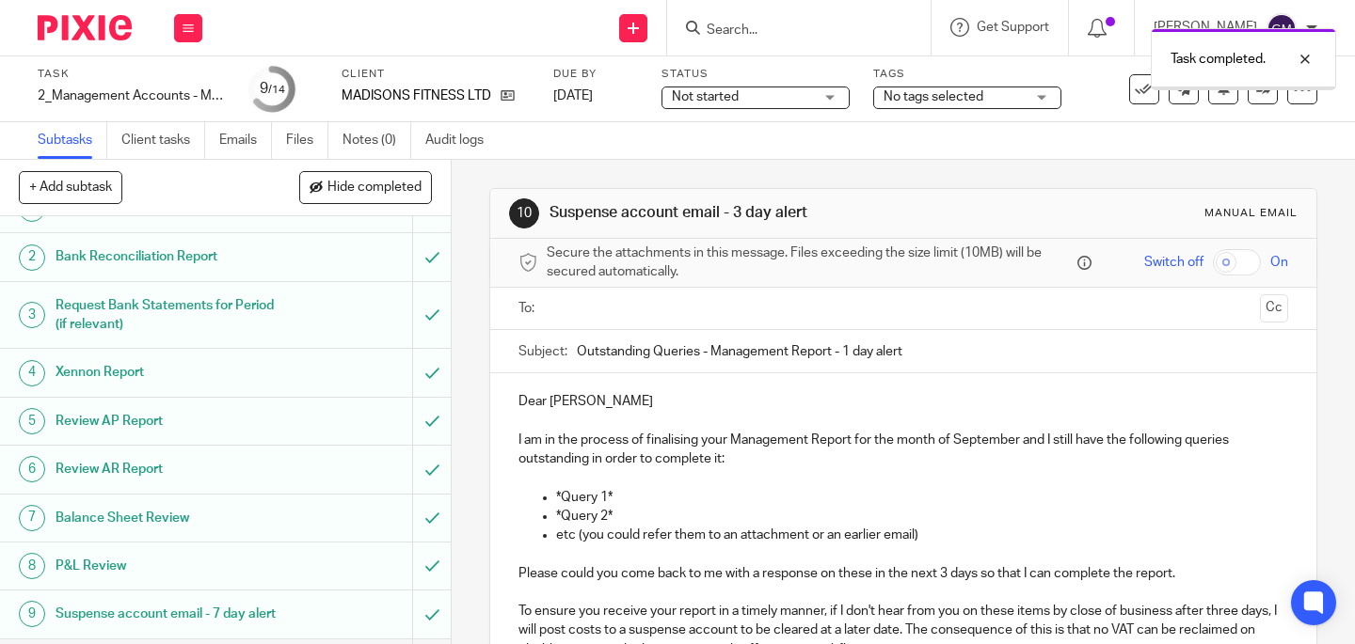
scroll to position [252, 0]
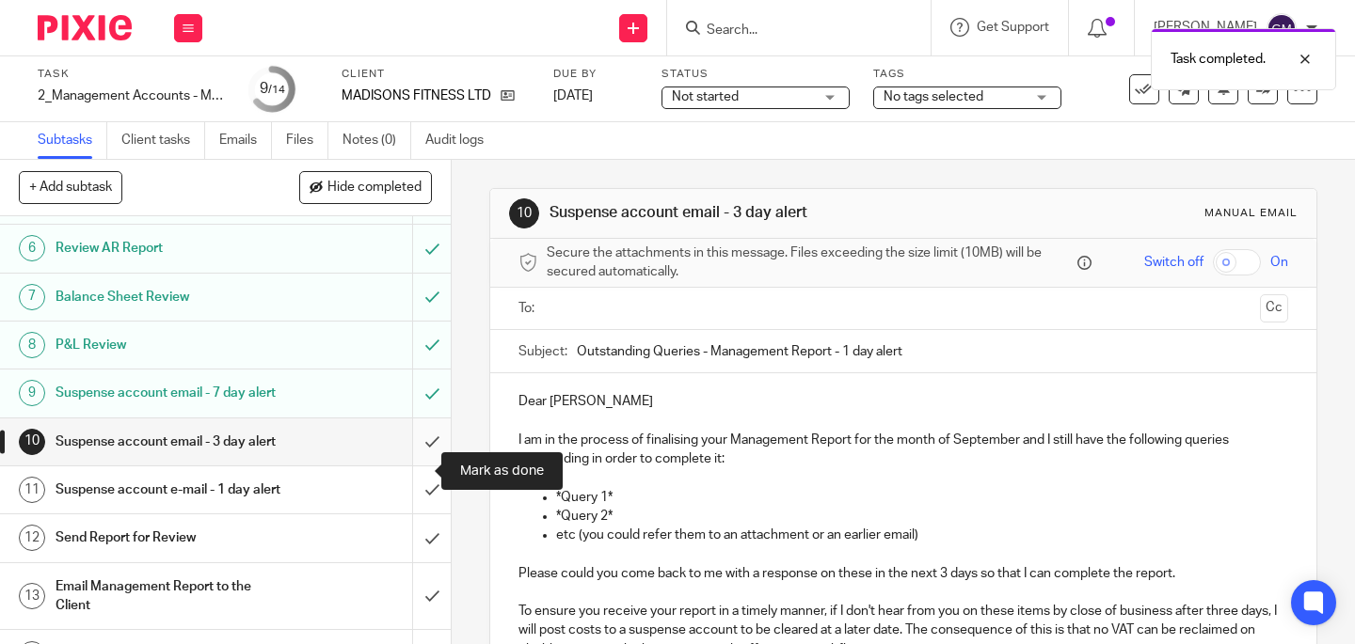
click at [422, 465] on input "submit" at bounding box center [225, 442] width 451 height 47
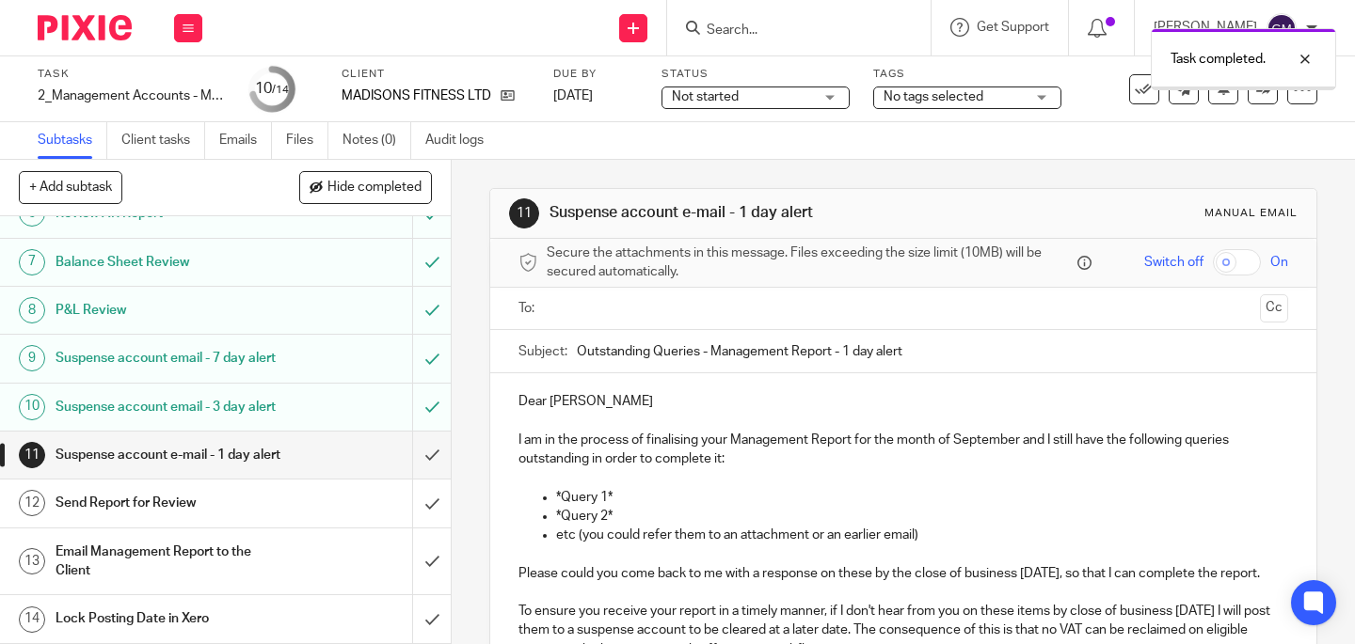
scroll to position [344, 0]
click at [417, 453] on input "submit" at bounding box center [225, 455] width 451 height 47
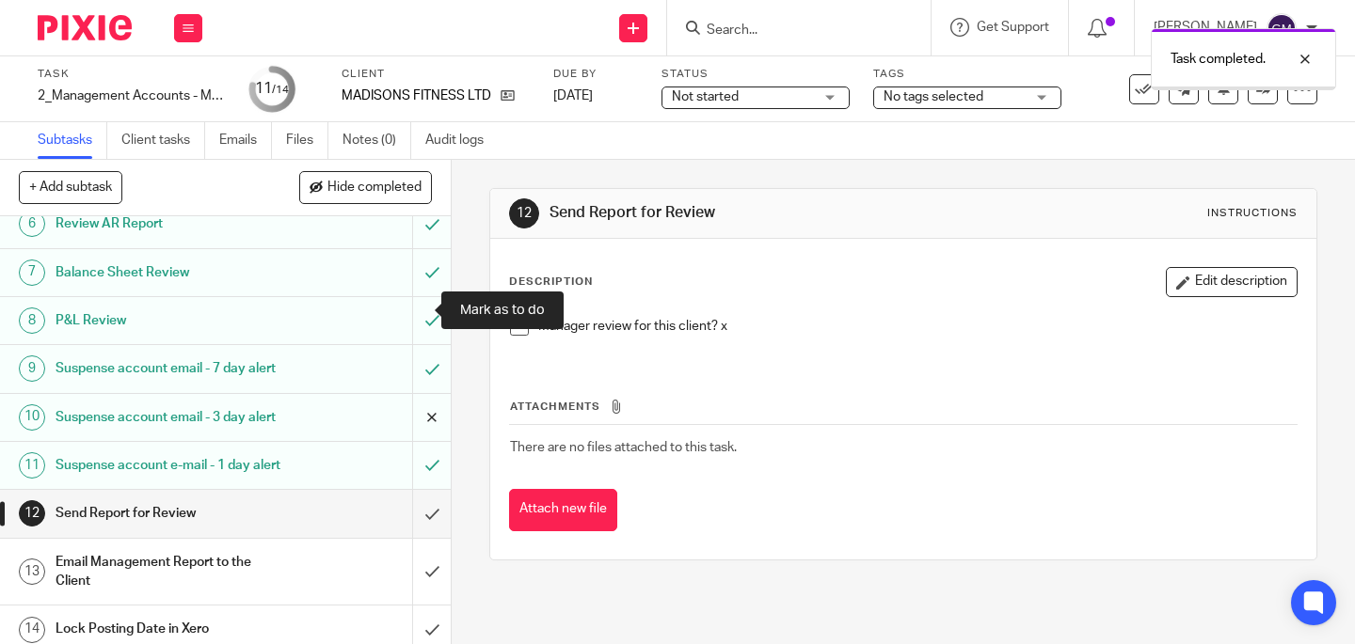
scroll to position [344, 0]
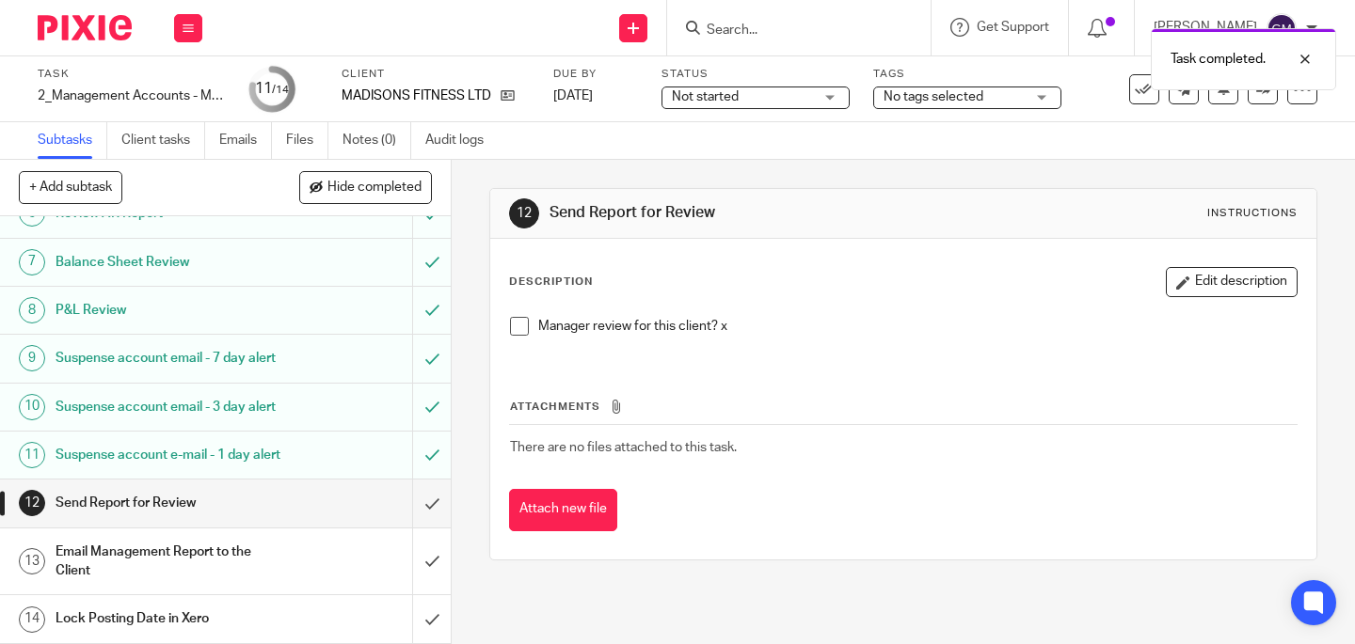
click at [510, 328] on span at bounding box center [519, 326] width 19 height 19
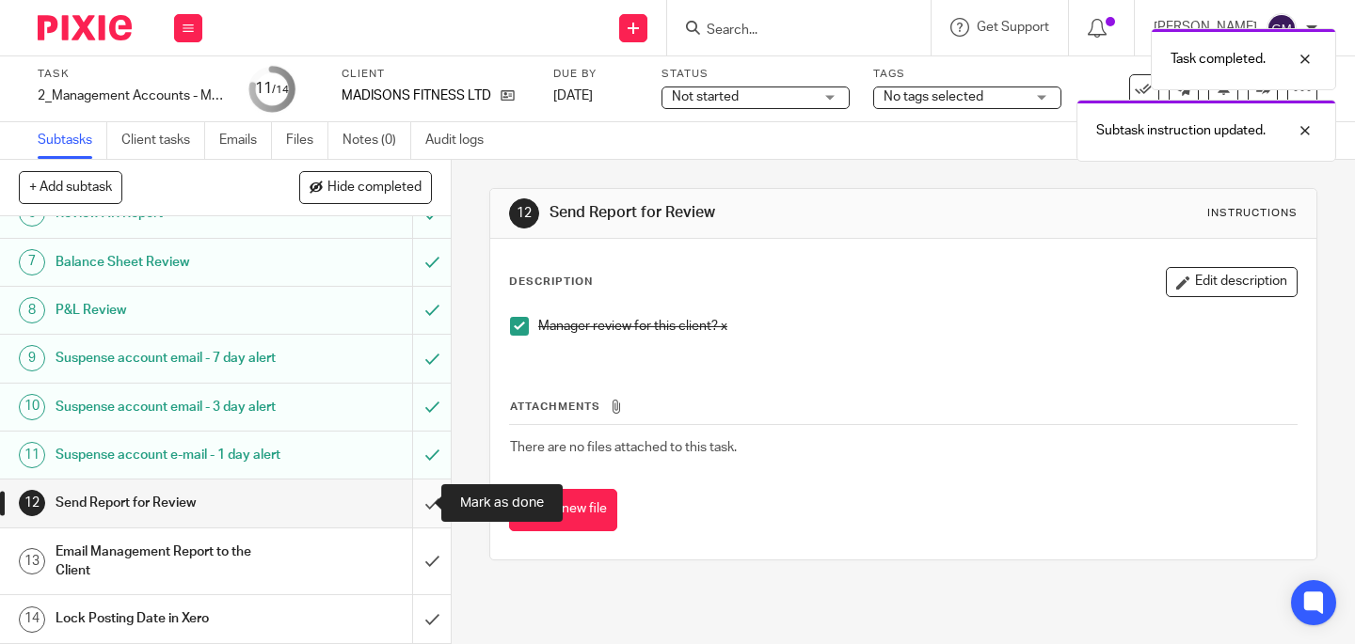
click at [405, 513] on input "submit" at bounding box center [225, 503] width 451 height 47
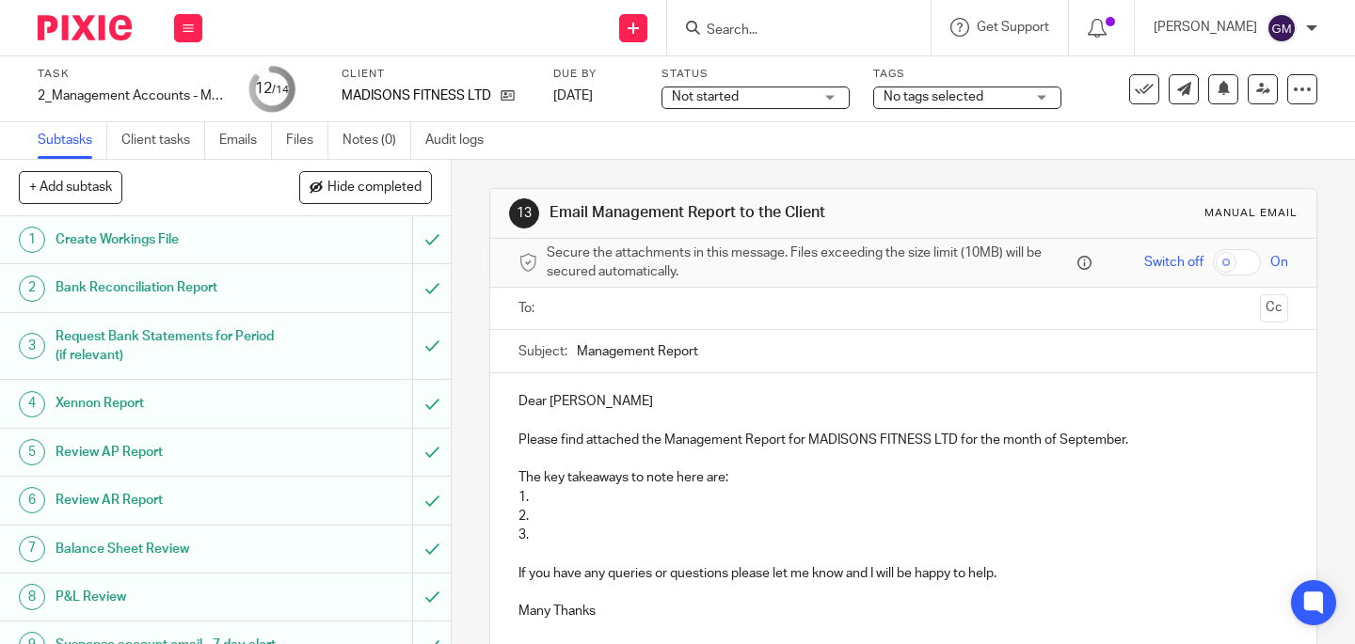
scroll to position [35, 0]
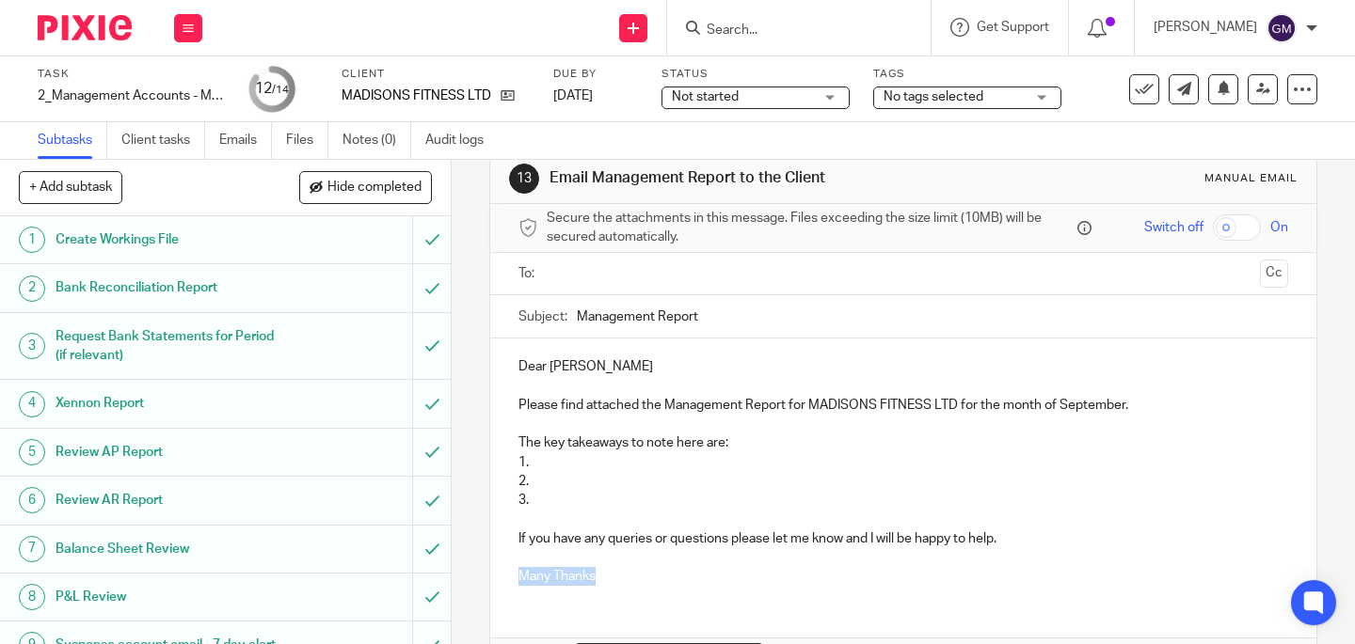
drag, startPoint x: 603, startPoint y: 580, endPoint x: 494, endPoint y: 583, distance: 109.2
click at [494, 583] on div "Dear Jerome Please find attached the Management Report for MADISONS FITNESS LTD…" at bounding box center [903, 470] width 826 height 262
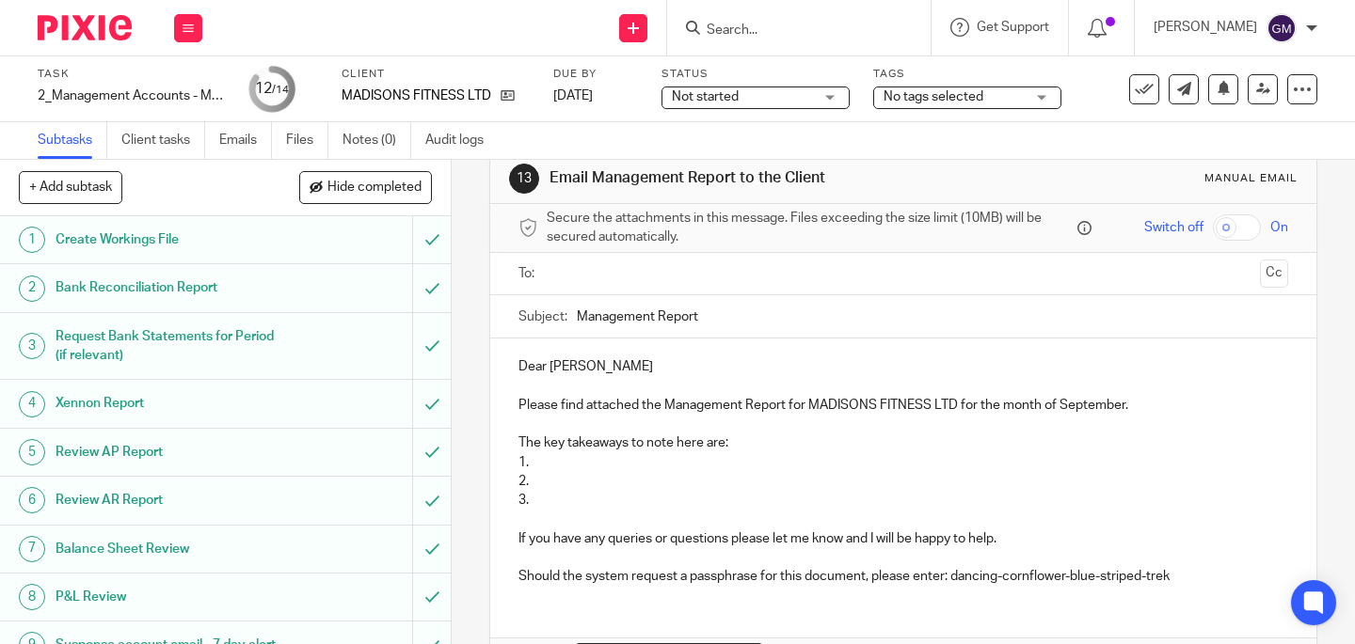
click at [551, 465] on p "1." at bounding box center [903, 462] width 770 height 19
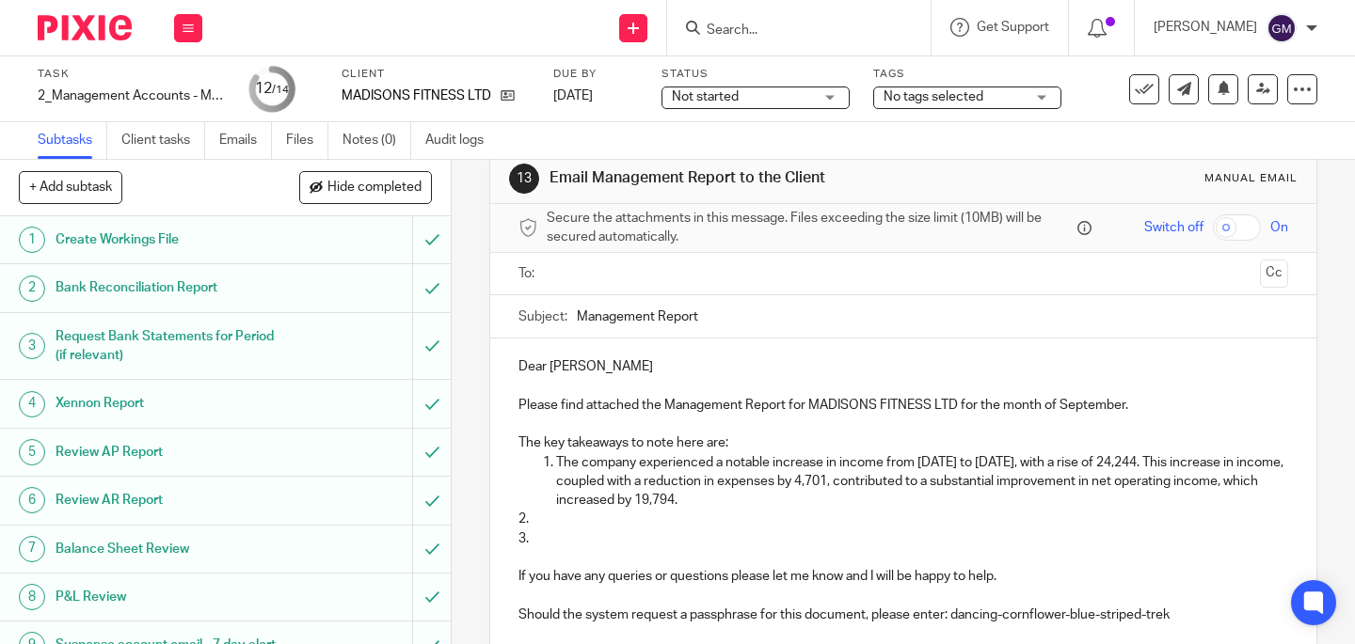
click at [579, 517] on p "2." at bounding box center [903, 519] width 770 height 19
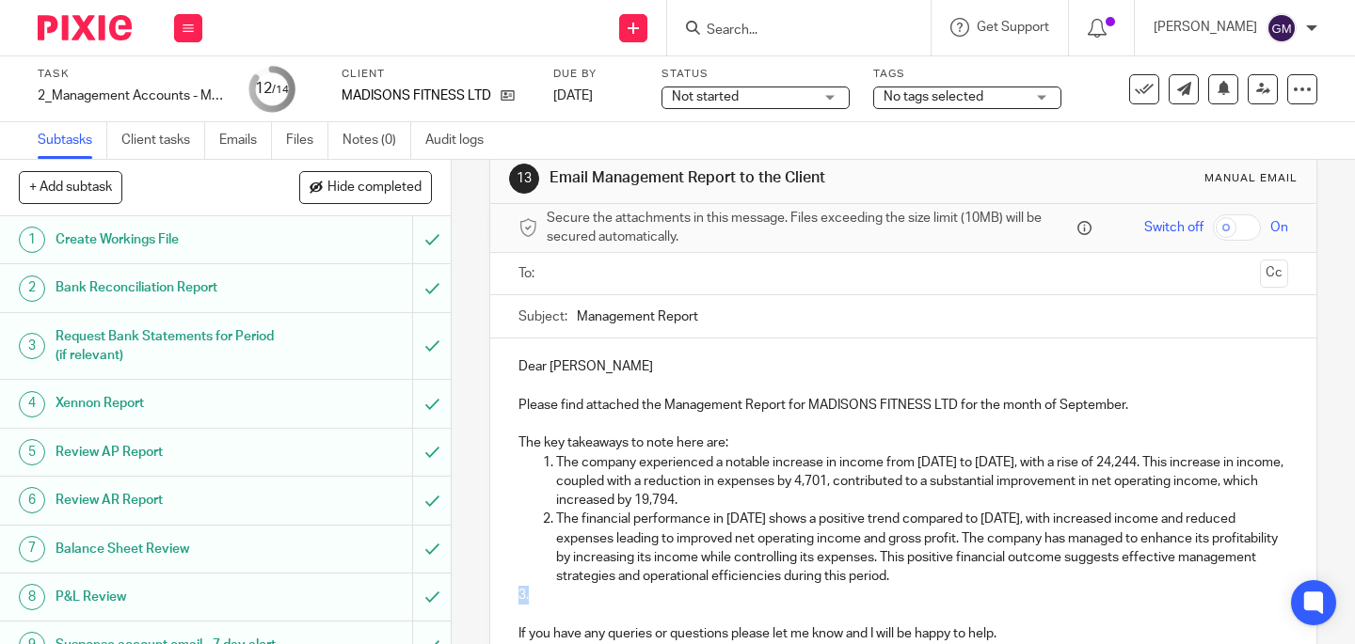
drag, startPoint x: 522, startPoint y: 597, endPoint x: 487, endPoint y: 587, distance: 36.3
click at [490, 587] on div "Dear Jerome Please find attached the Management Report for MADISONS FITNESS LTD…" at bounding box center [903, 518] width 826 height 358
click at [614, 270] on input "text" at bounding box center [902, 274] width 699 height 22
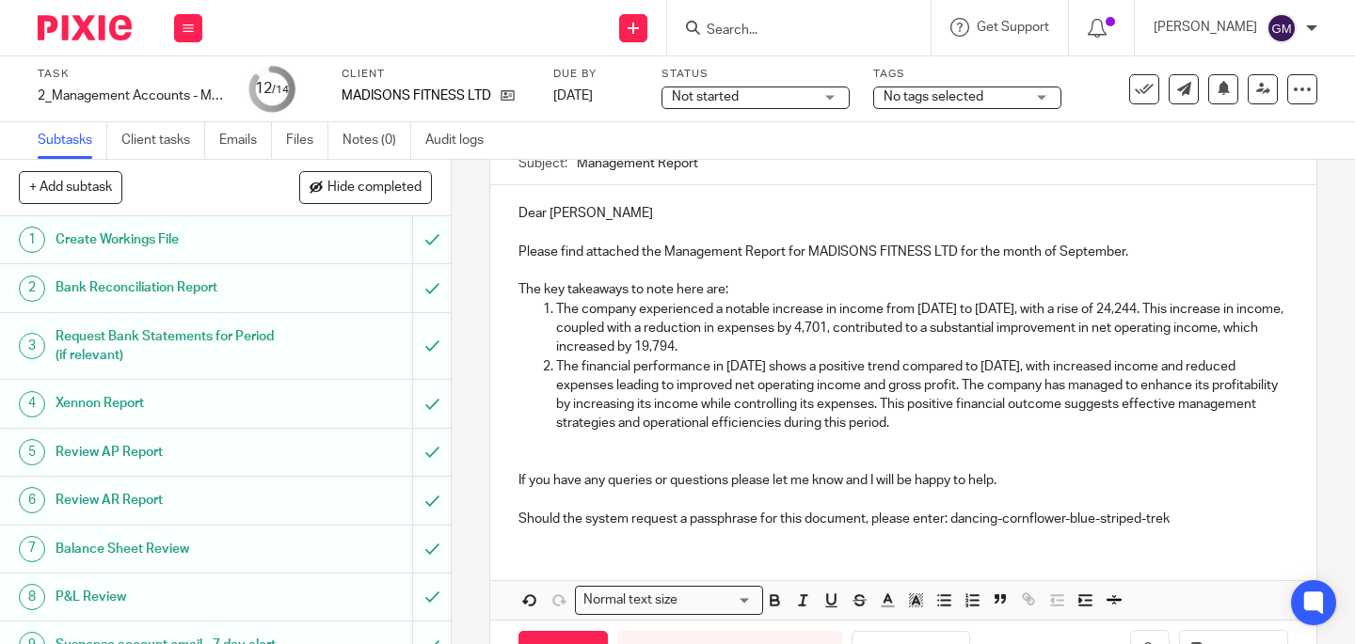
scroll to position [258, 0]
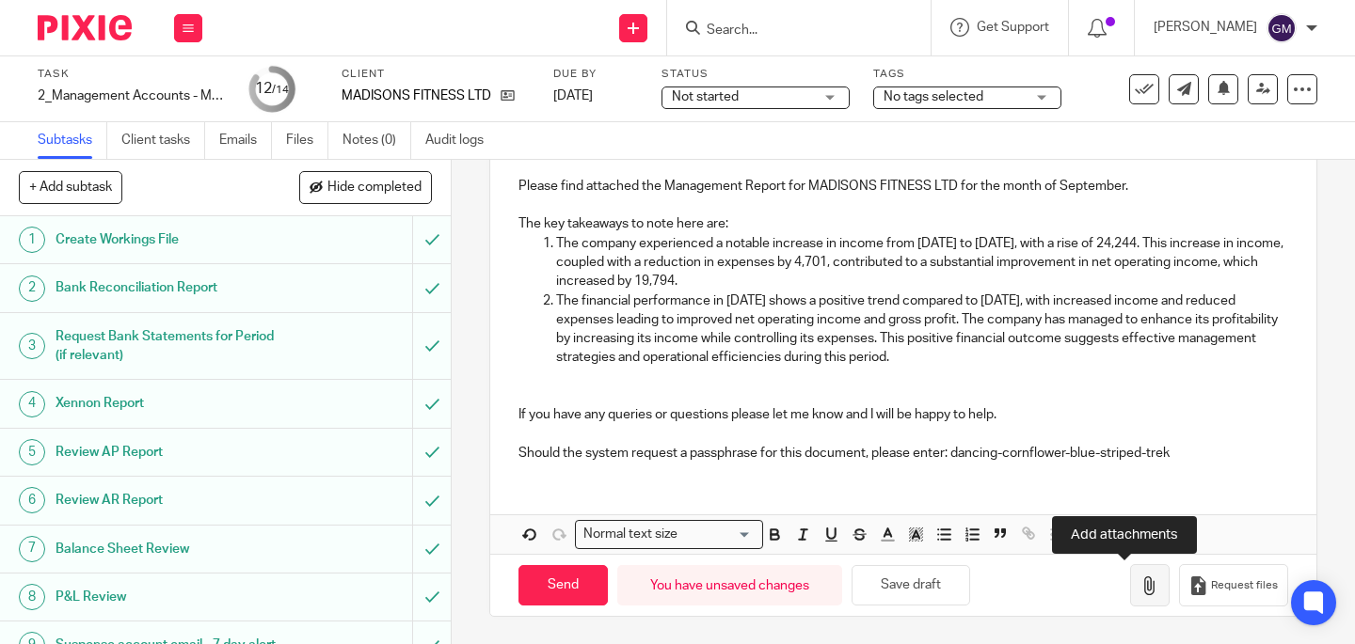
click at [1140, 587] on icon "button" at bounding box center [1149, 586] width 19 height 19
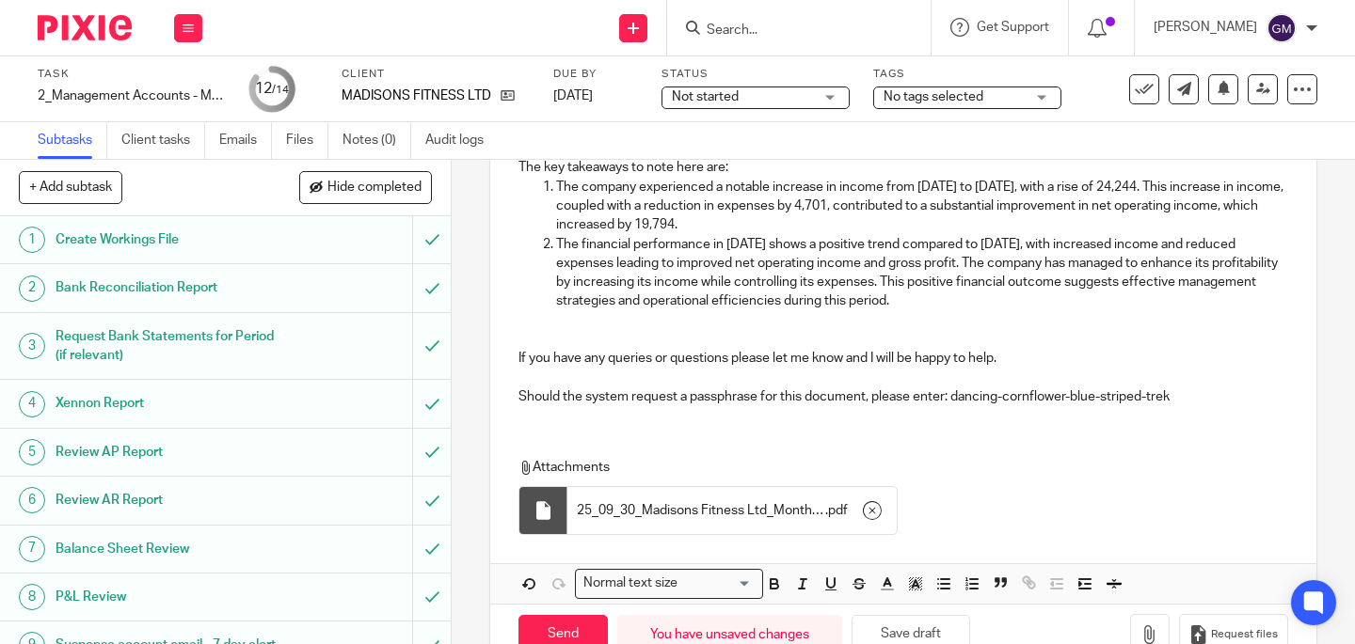
scroll to position [364, 0]
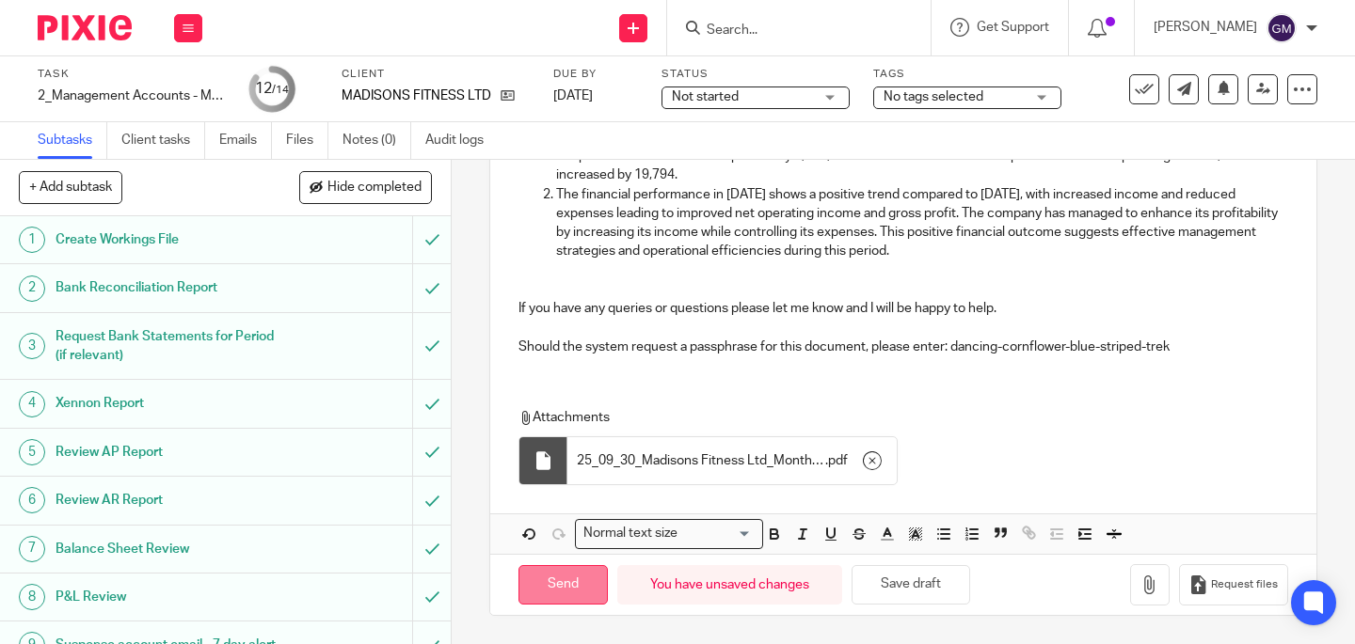
drag, startPoint x: 553, startPoint y: 589, endPoint x: 539, endPoint y: 581, distance: 16.0
click at [553, 589] on input "Send" at bounding box center [562, 585] width 89 height 40
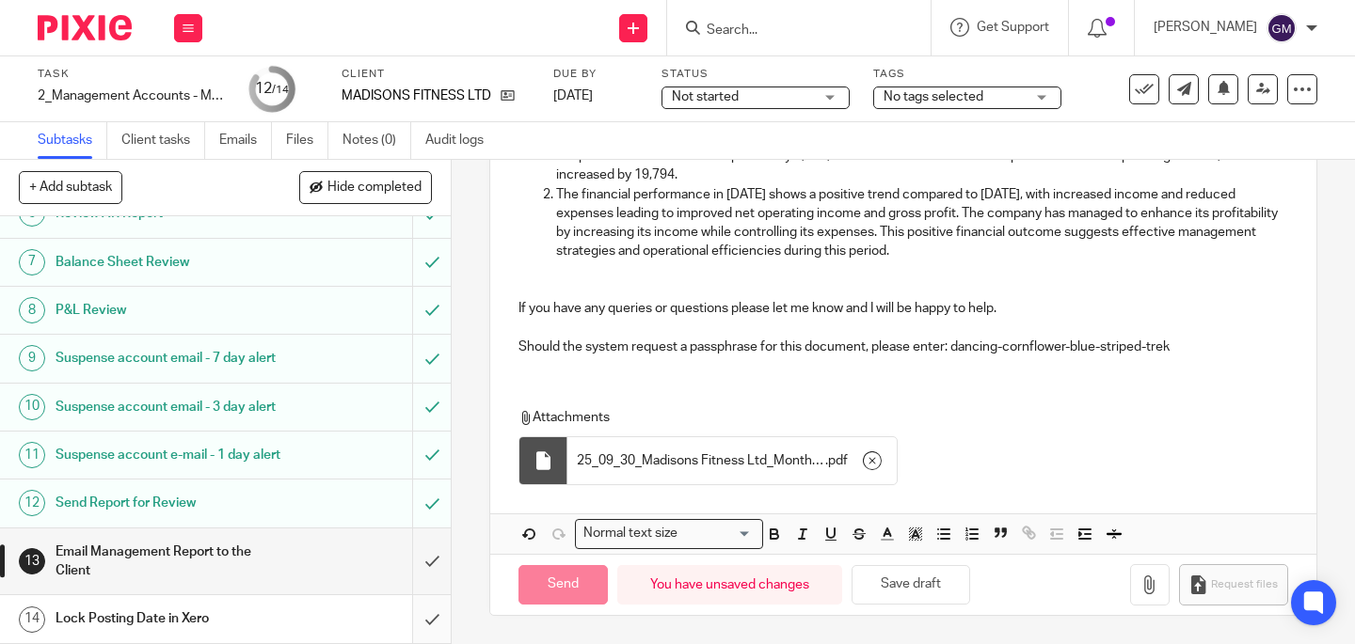
type input "Sent"
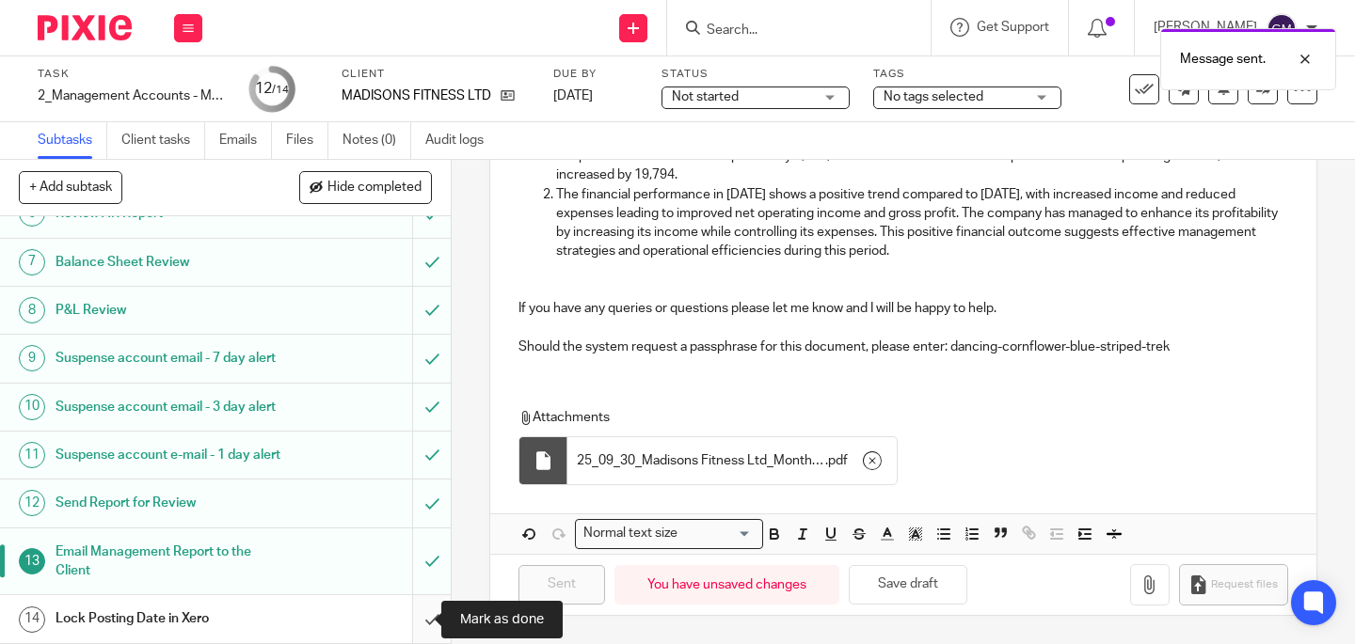
click at [414, 618] on input "submit" at bounding box center [225, 619] width 451 height 47
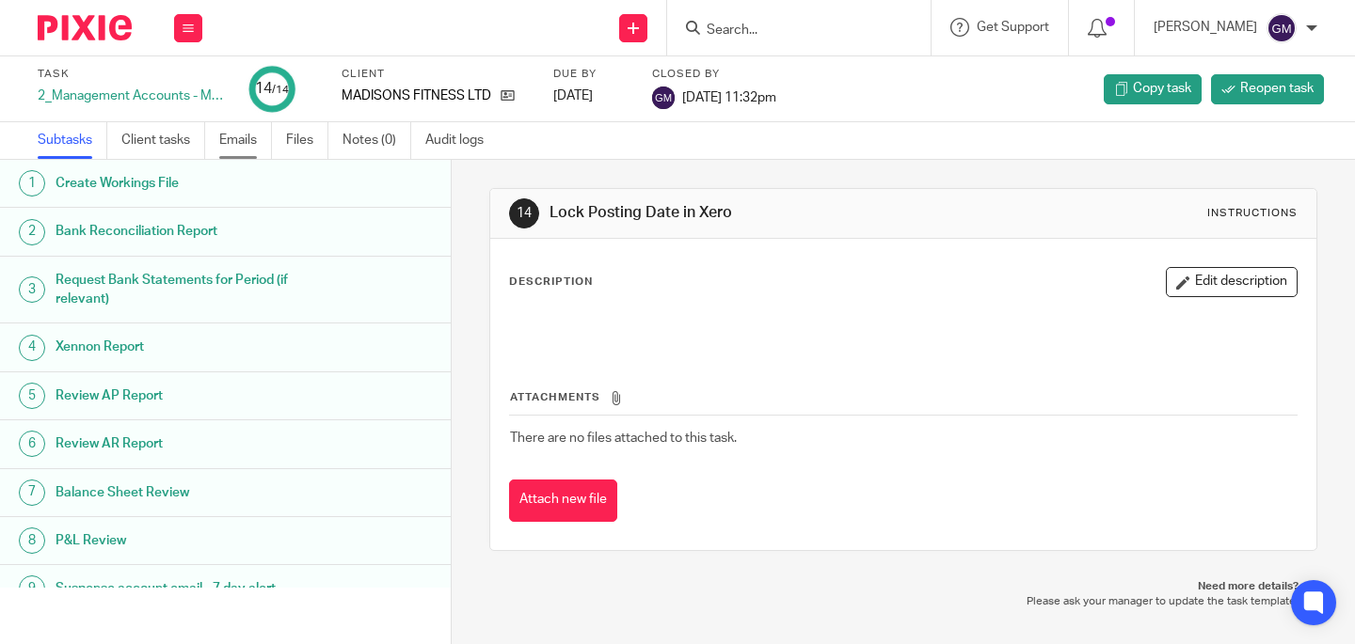
click at [237, 147] on link "Emails" at bounding box center [245, 140] width 53 height 37
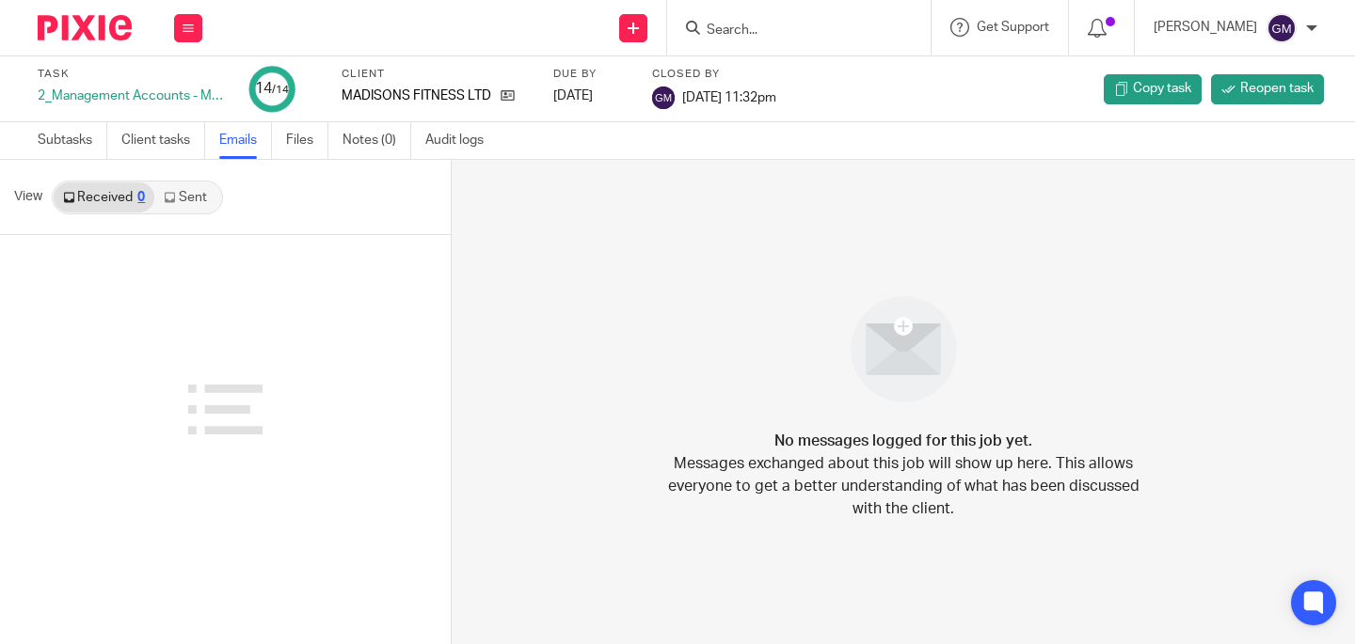
click at [202, 198] on link "Sent" at bounding box center [187, 198] width 66 height 30
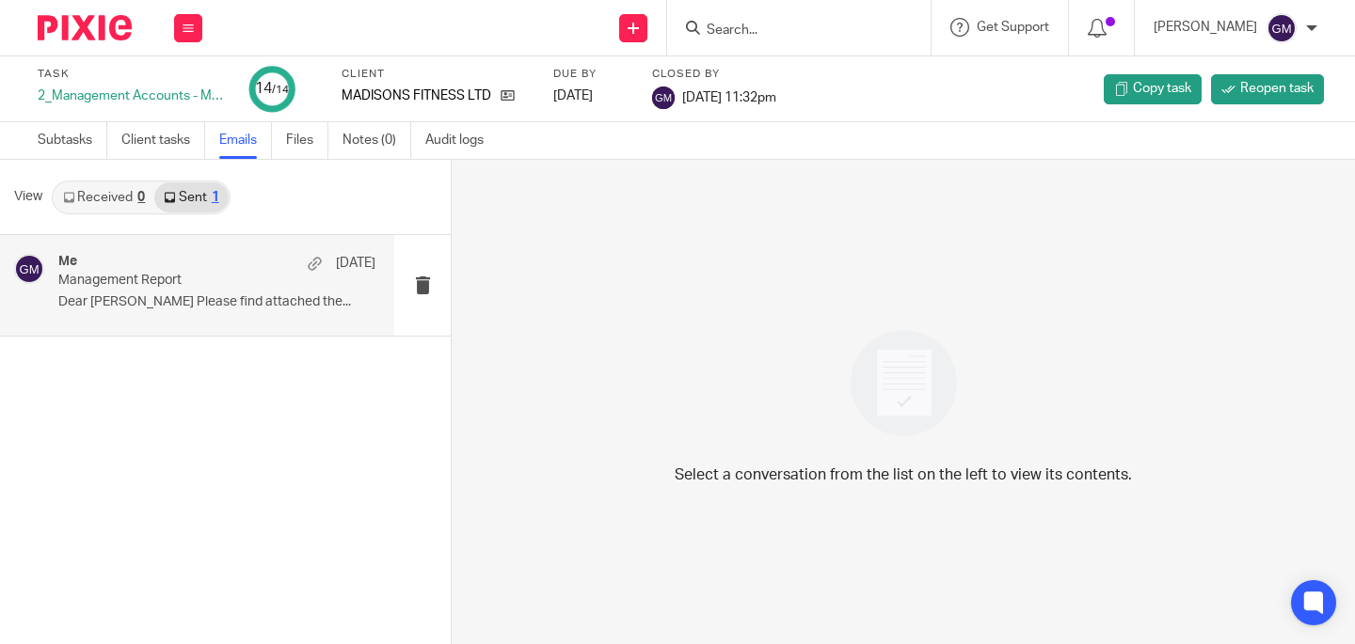
click at [206, 294] on p "Dear [PERSON_NAME] Please find attached the..." at bounding box center [216, 302] width 317 height 16
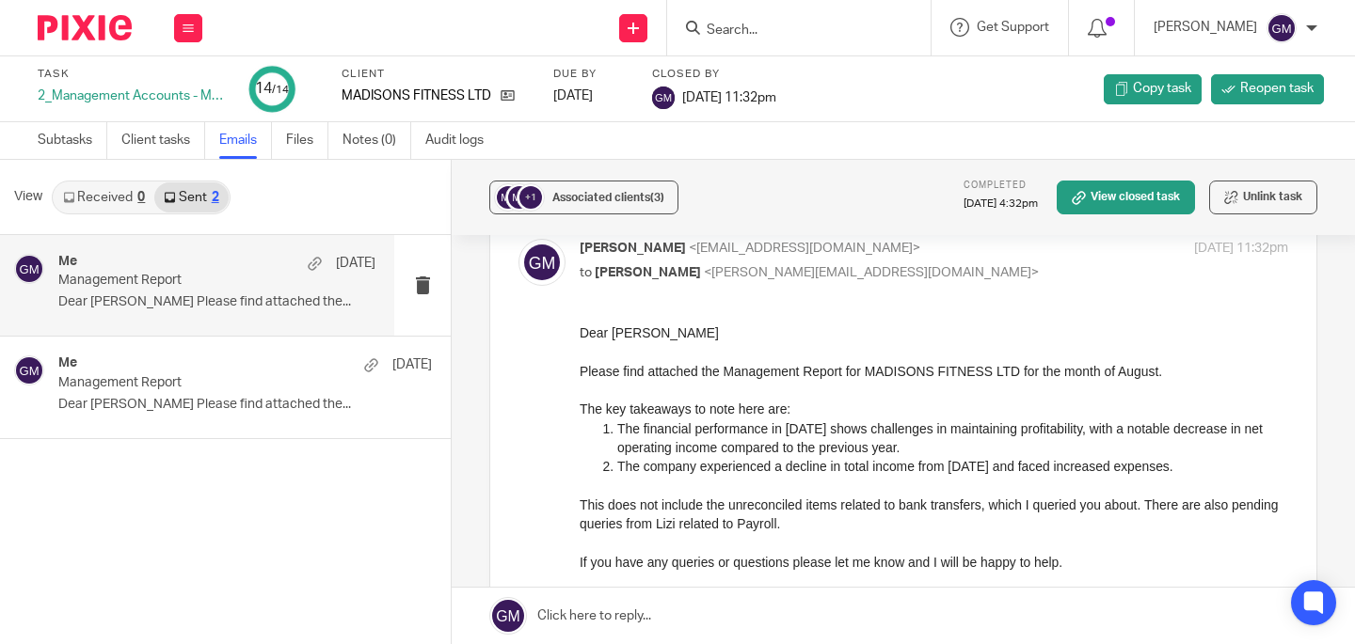
scroll to position [307, 0]
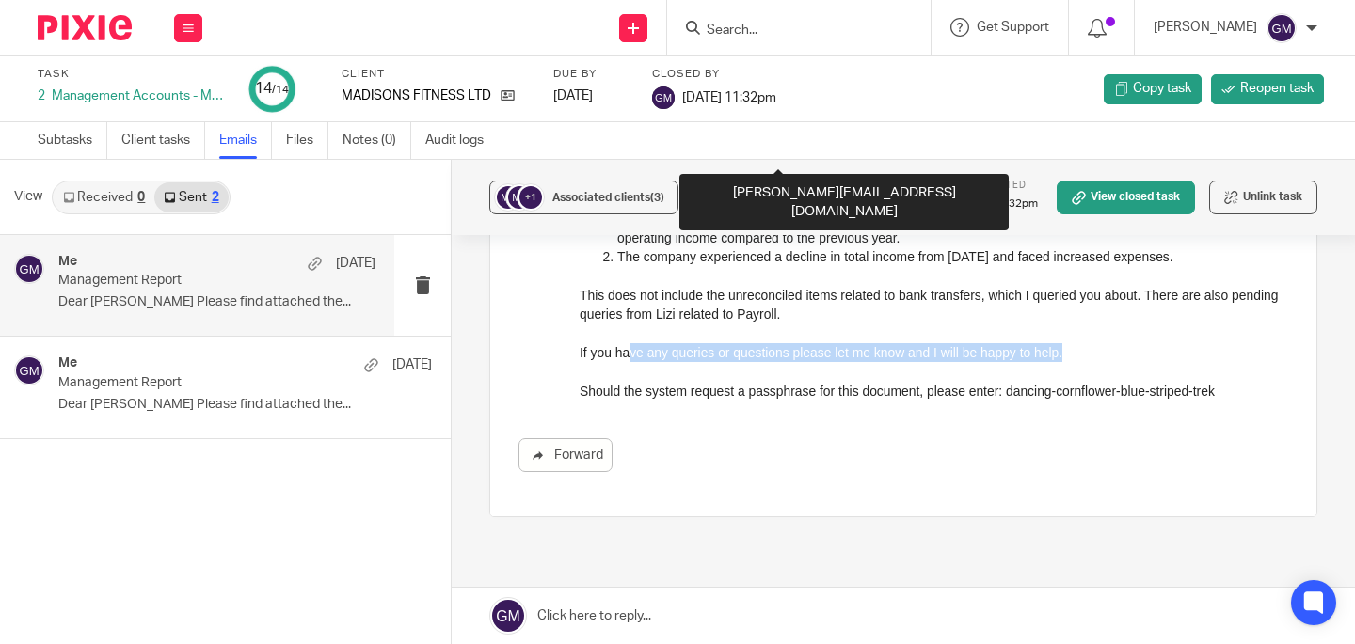
drag, startPoint x: 1078, startPoint y: 351, endPoint x: 630, endPoint y: 350, distance: 447.8
click at [630, 350] on p "If you have any queries or questions please let me know and I will be happy to …" at bounding box center [934, 352] width 708 height 19
click at [585, 350] on p "If you have any queries or questions please let me know and I will be happy to …" at bounding box center [934, 352] width 708 height 19
drag, startPoint x: 581, startPoint y: 352, endPoint x: 1076, endPoint y: 362, distance: 495.9
click at [1076, 362] on div "Dear Jerome Please find attached the Management Report for MADISONS FITNESS LTD…" at bounding box center [934, 257] width 708 height 287
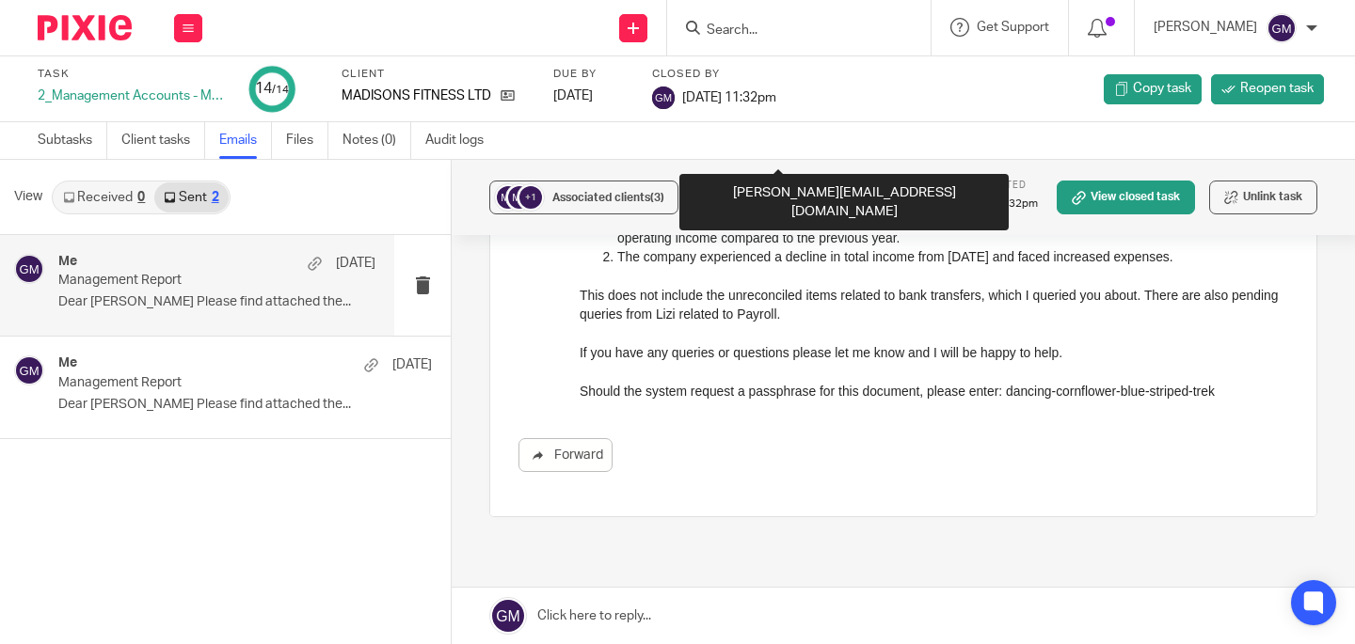
drag, startPoint x: 1074, startPoint y: 394, endPoint x: 1233, endPoint y: 397, distance: 158.1
click at [1083, 395] on p "Should the system request a passphrase for this document, please enter: dancing…" at bounding box center [934, 391] width 708 height 19
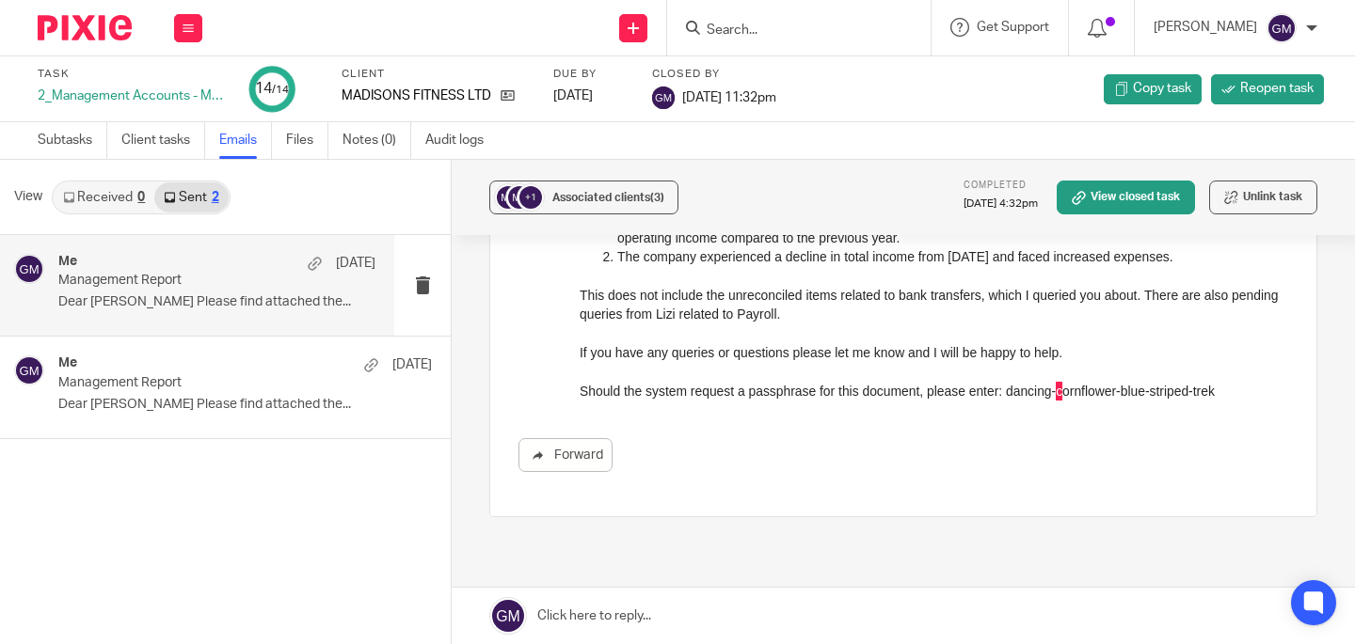
drag, startPoint x: 1846, startPoint y: 505, endPoint x: 606, endPoint y: 383, distance: 1246.1
drag, startPoint x: 1146, startPoint y: 500, endPoint x: 990, endPoint y: 400, distance: 185.3
click at [983, 409] on div "Forward" at bounding box center [903, 293] width 770 height 358
click at [1007, 449] on div "Forward" at bounding box center [903, 455] width 770 height 34
click at [1137, 420] on div "Forward" at bounding box center [903, 293] width 770 height 358
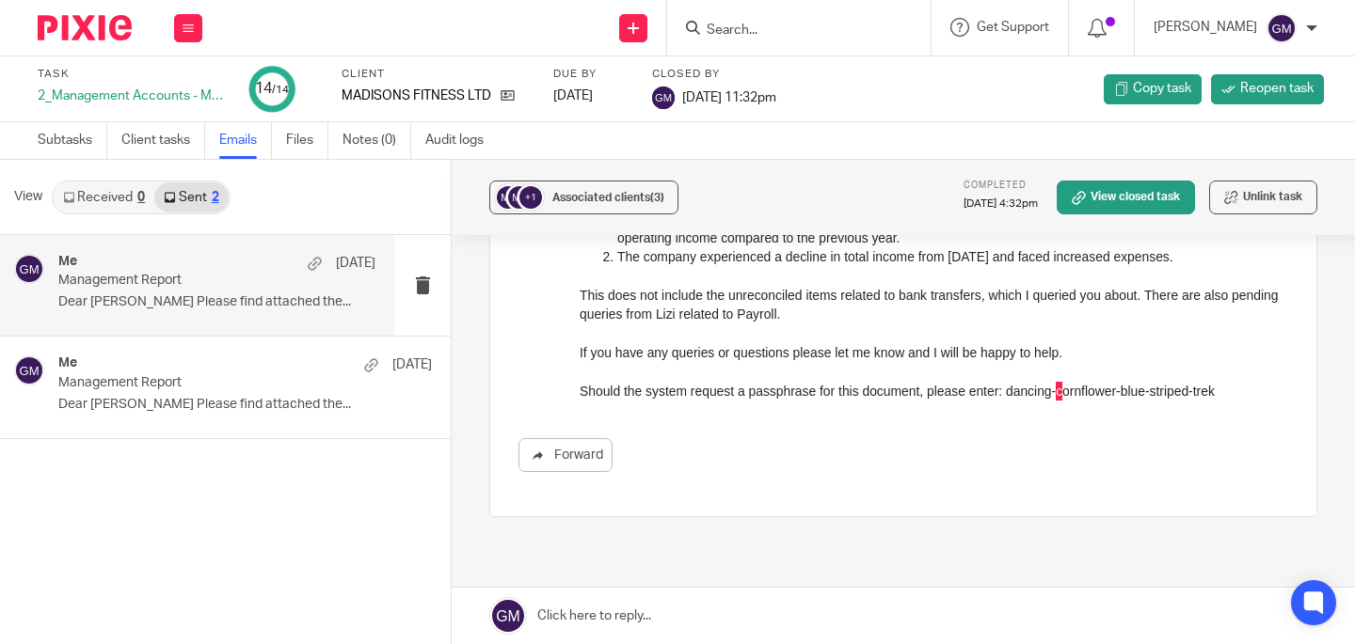
click at [1241, 414] on div "Forward" at bounding box center [903, 293] width 770 height 358
click at [1243, 414] on div "Forward" at bounding box center [903, 293] width 770 height 358
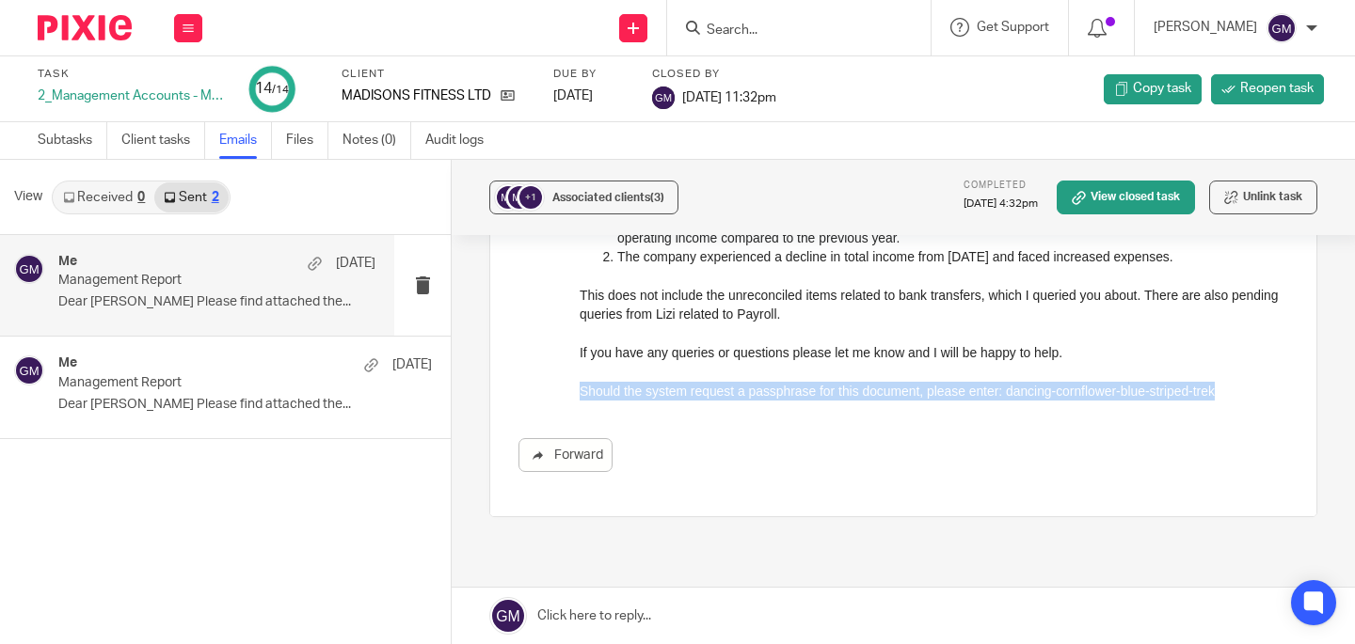
drag, startPoint x: 1214, startPoint y: 392, endPoint x: 1145, endPoint y: 504, distance: 131.3
click at [580, 392] on html "Dear Jerome Please find attached the Management Report for MADISONS FITNESS LTD…" at bounding box center [934, 257] width 708 height 287
copy p "Should the system request a passphrase for this document, please enter: dancing…"
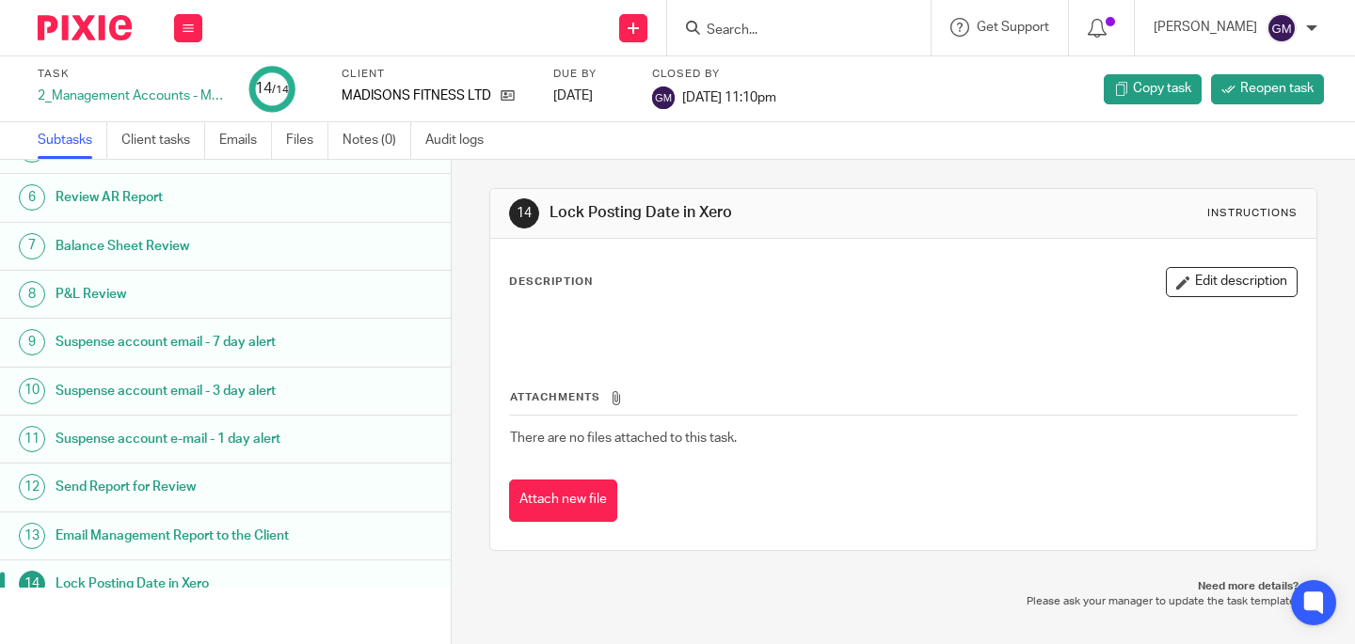
scroll to position [267, 0]
